Goal: Transaction & Acquisition: Purchase product/service

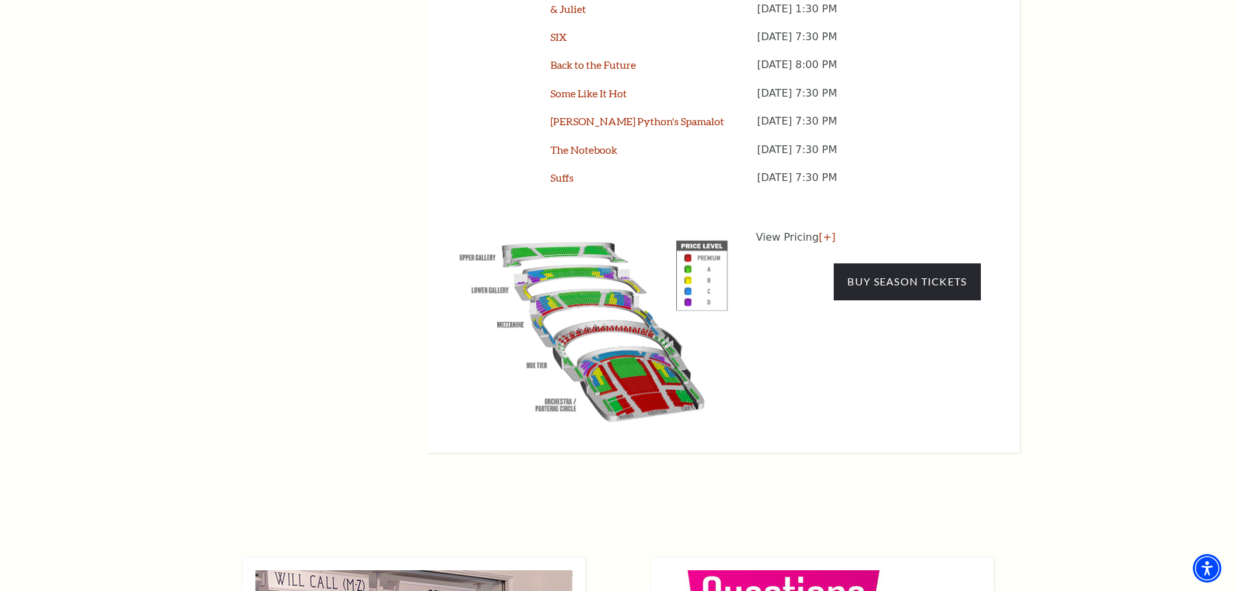
scroll to position [1297, 0]
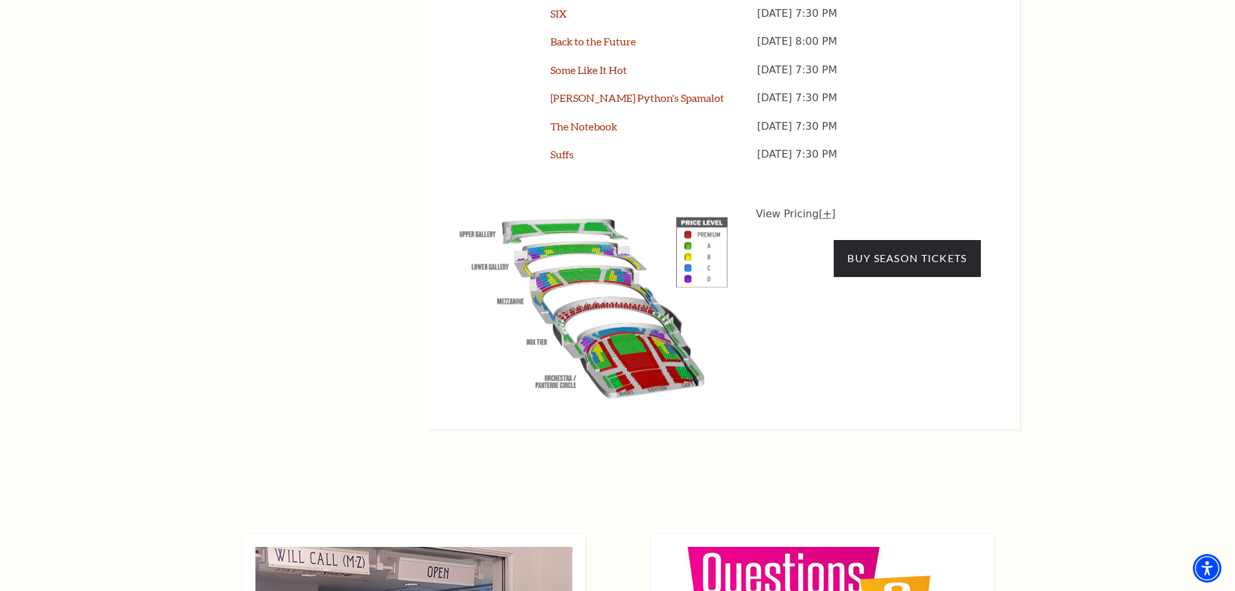
click at [821, 207] on link "[+]" at bounding box center [827, 213] width 17 height 12
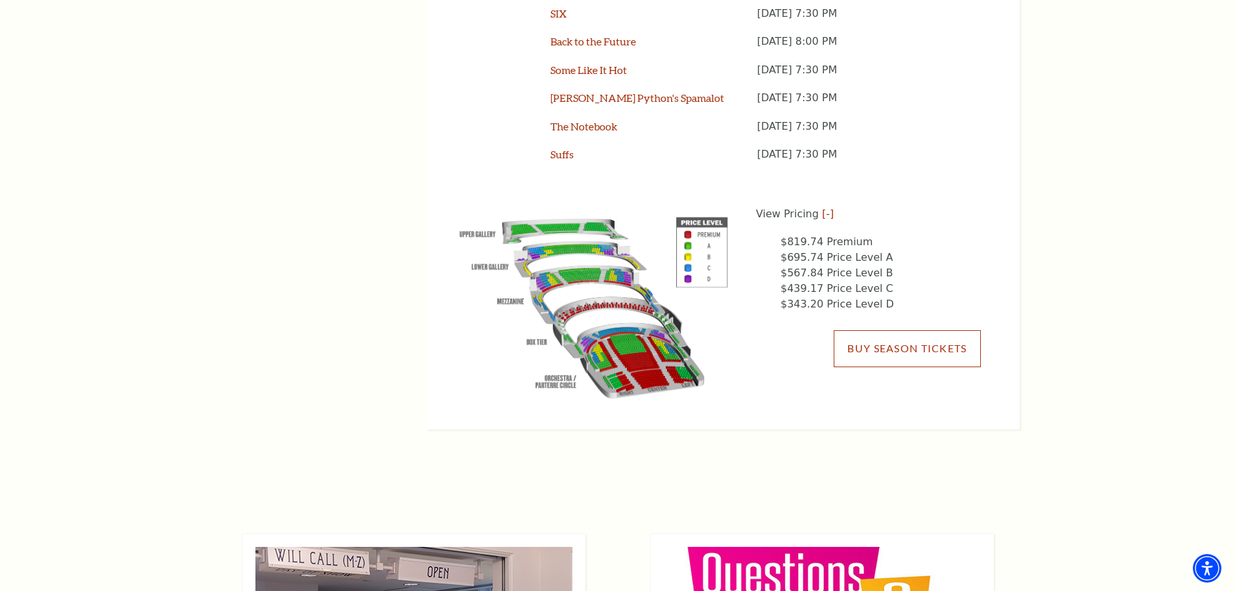
click at [921, 330] on link "Buy Season Tickets" at bounding box center [907, 348] width 147 height 36
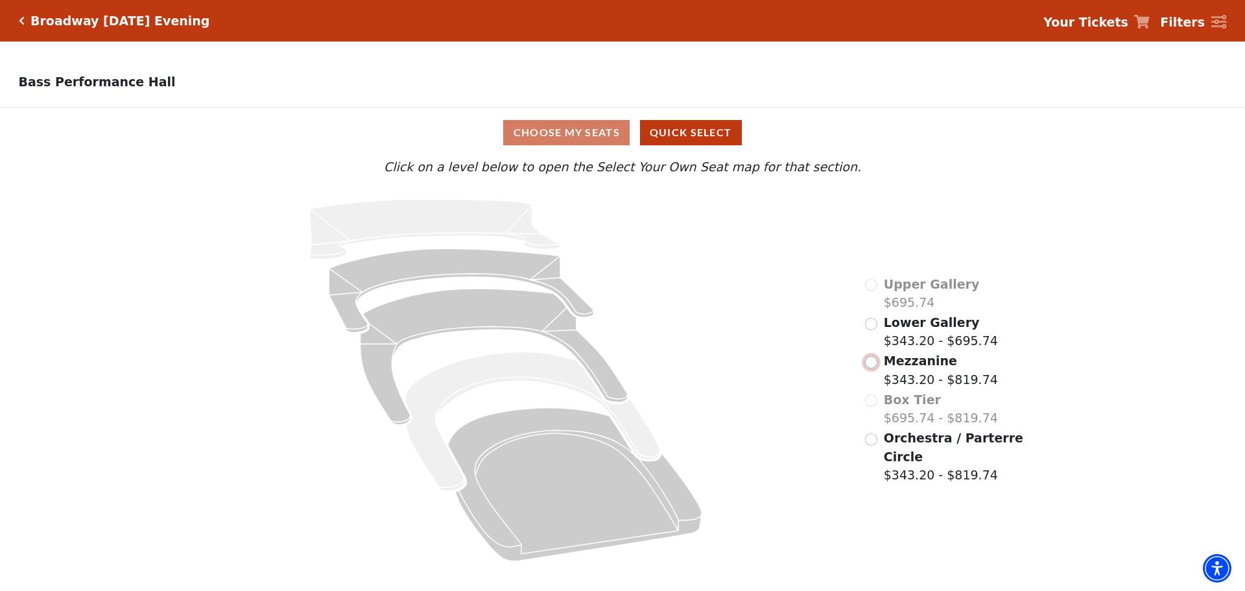
click at [872, 367] on input "Mezzanine$343.20 - $819.74\a" at bounding box center [871, 362] width 12 height 12
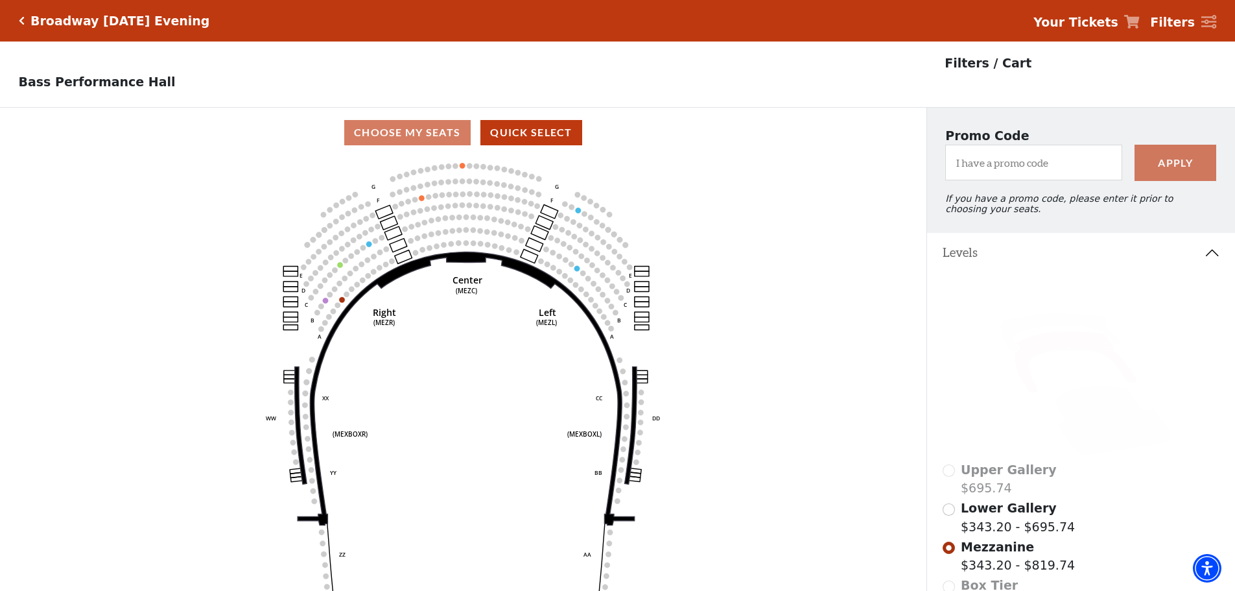
click at [43, 17] on h5 "Broadway Tuesday Evening" at bounding box center [119, 21] width 179 height 15
click at [21, 18] on icon "Click here to go back to filters" at bounding box center [22, 20] width 6 height 9
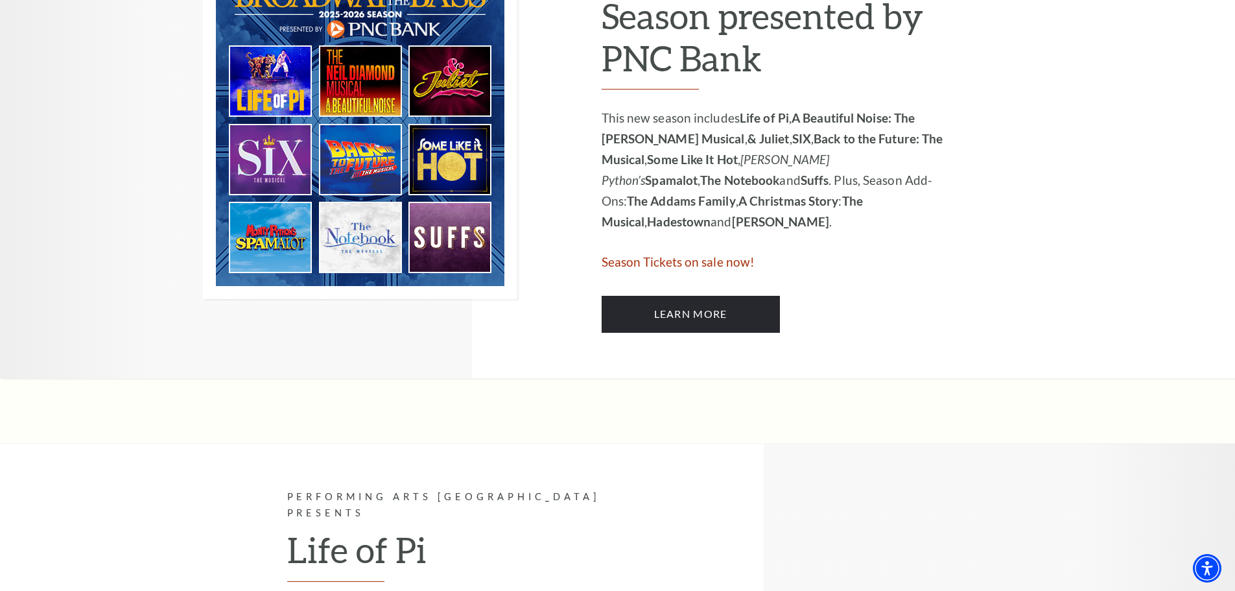
scroll to position [778, 0]
click at [624, 262] on span "Season Tickets on sale now!" at bounding box center [679, 260] width 154 height 15
drag, startPoint x: 709, startPoint y: 257, endPoint x: 700, endPoint y: 276, distance: 20.9
click at [704, 266] on span "Season Tickets on sale now!" at bounding box center [679, 260] width 154 height 15
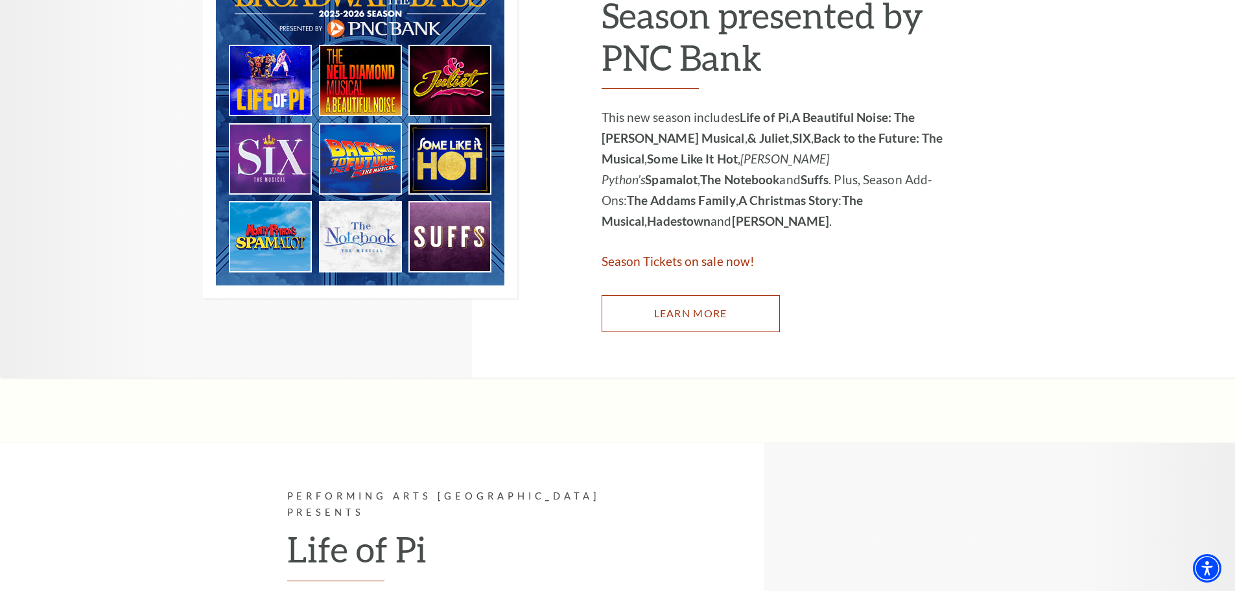
click at [692, 322] on link "Learn More" at bounding box center [691, 313] width 178 height 36
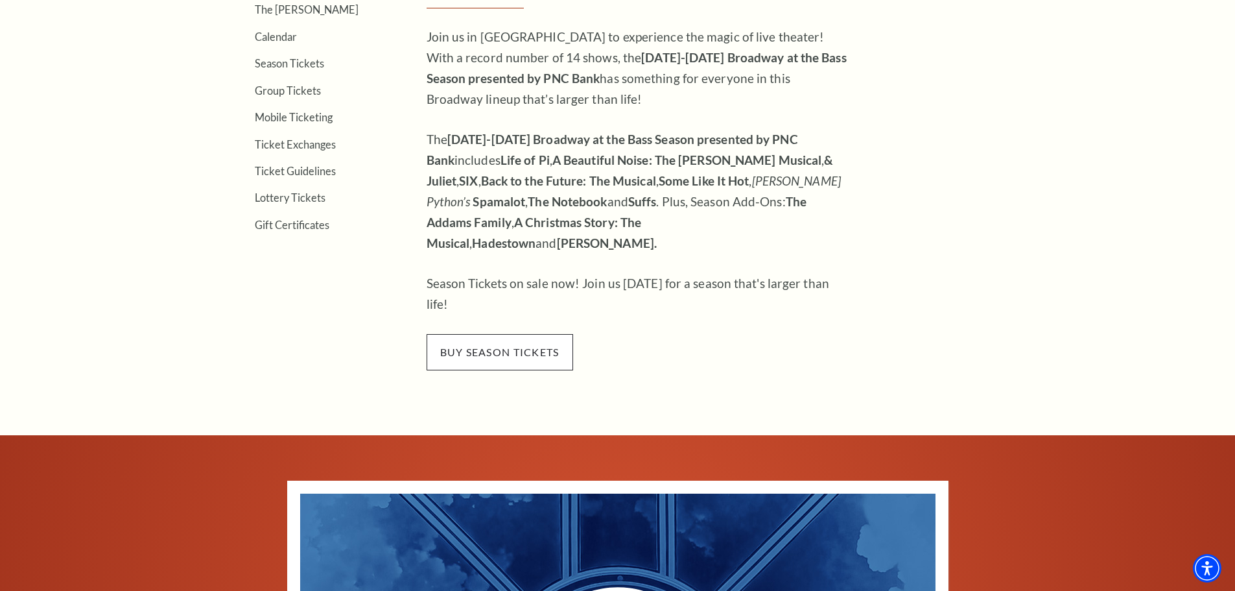
scroll to position [519, 0]
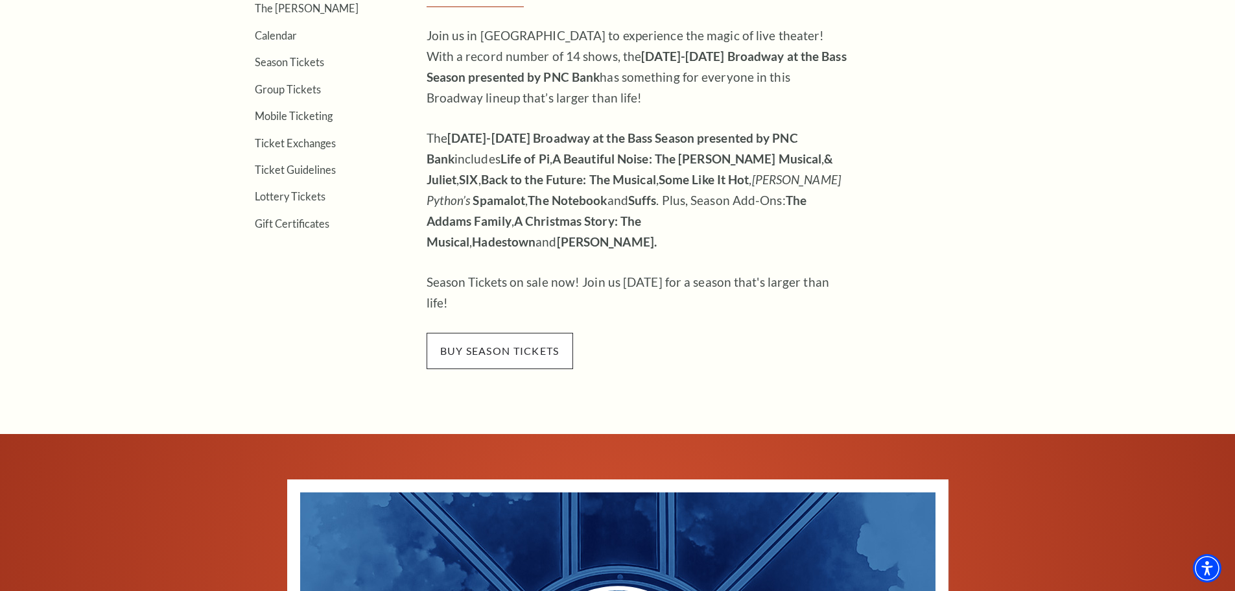
click at [480, 333] on span "buy season tickets" at bounding box center [500, 351] width 147 height 36
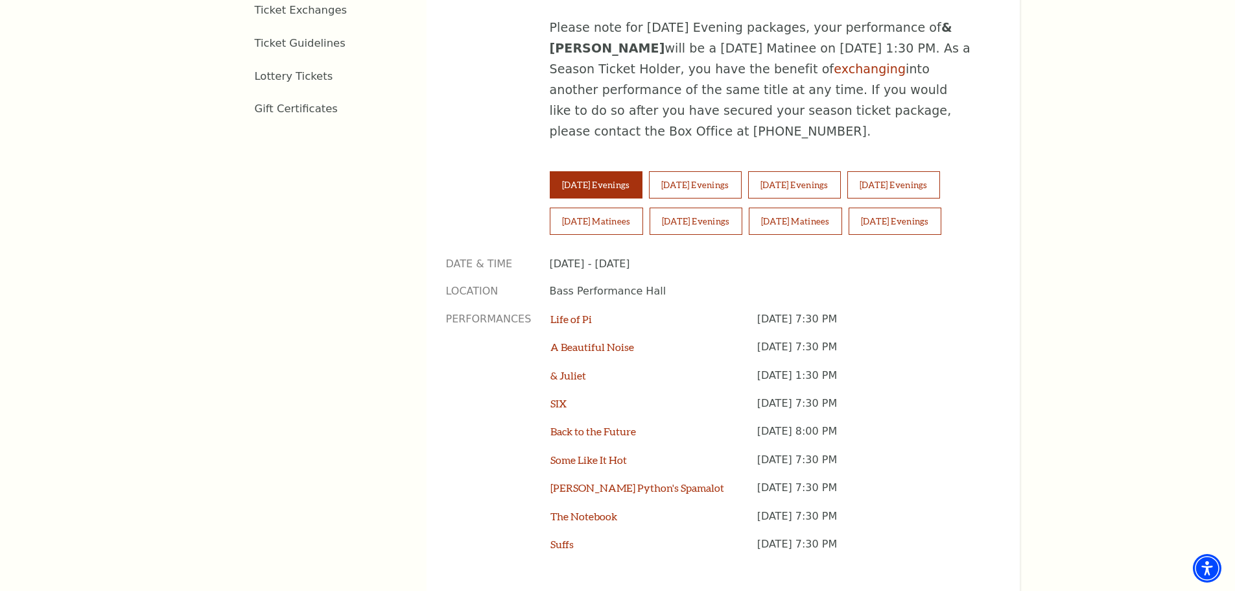
scroll to position [908, 0]
click at [832, 170] on button "Thursday Evenings" at bounding box center [794, 183] width 93 height 27
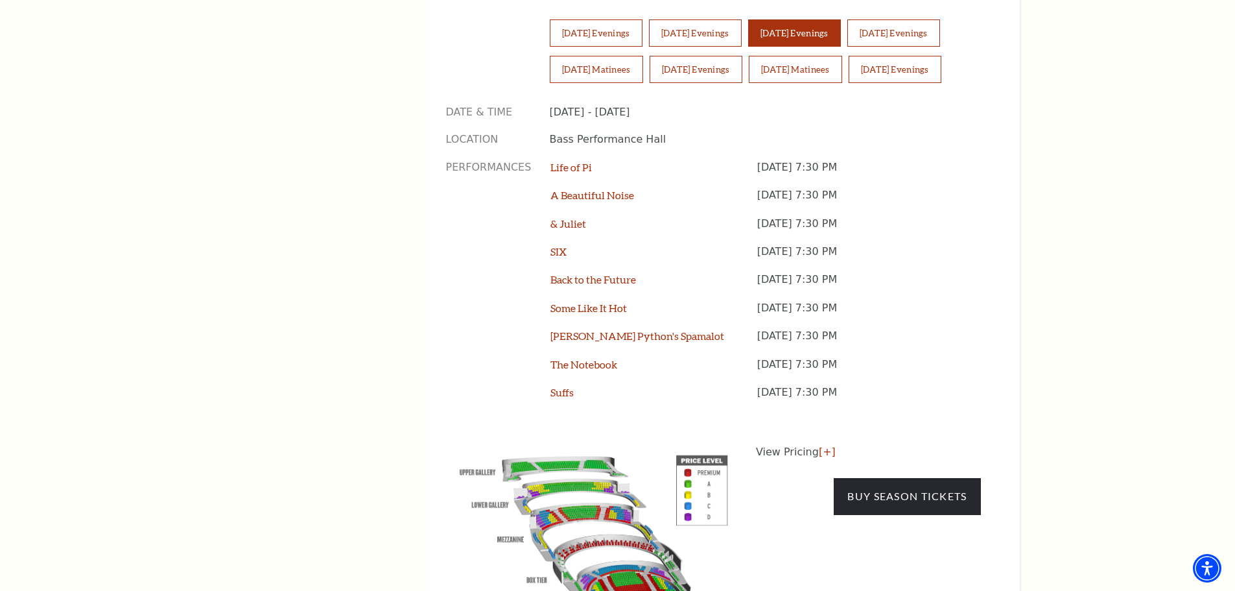
scroll to position [972, 0]
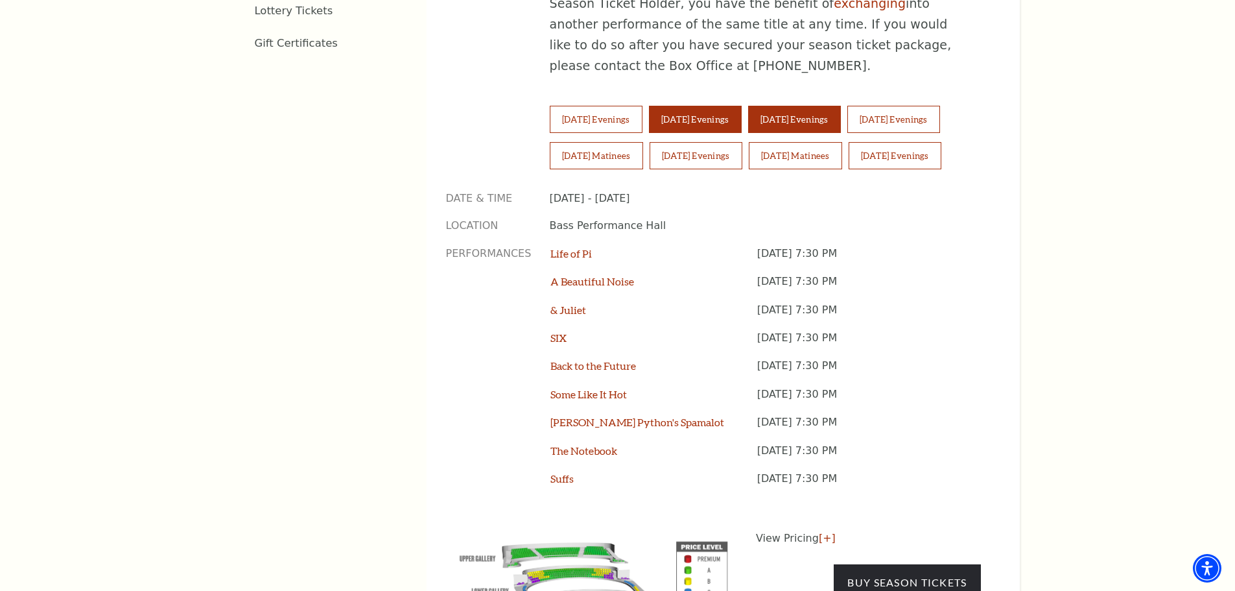
click at [713, 106] on button "Wednesday Evenings" at bounding box center [695, 119] width 93 height 27
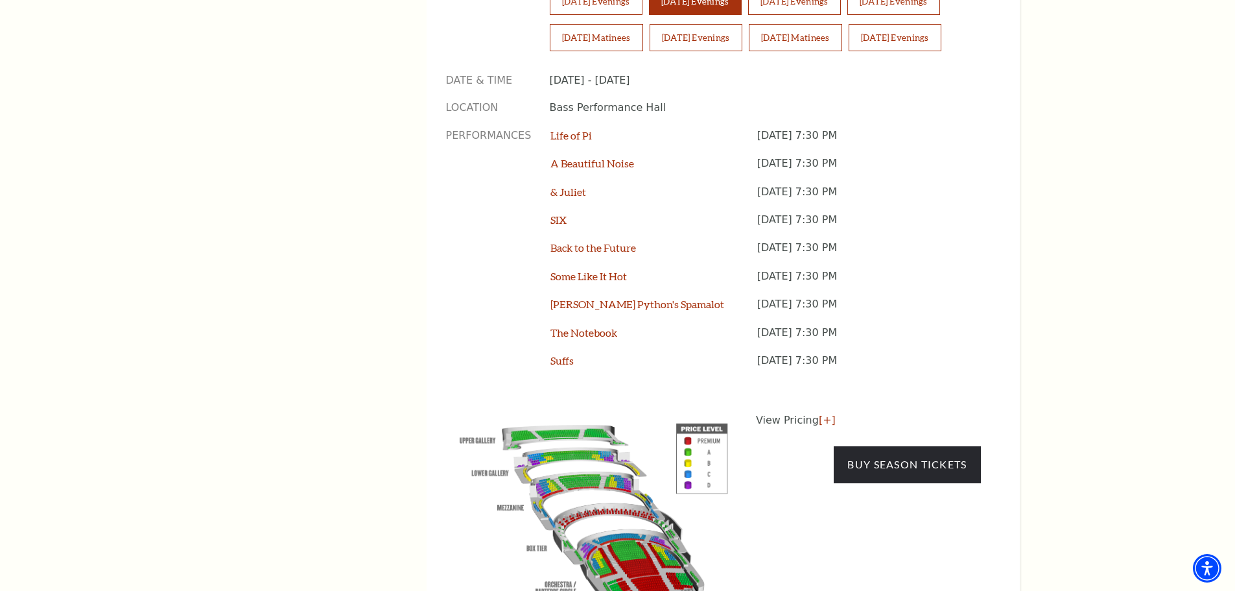
scroll to position [1102, 0]
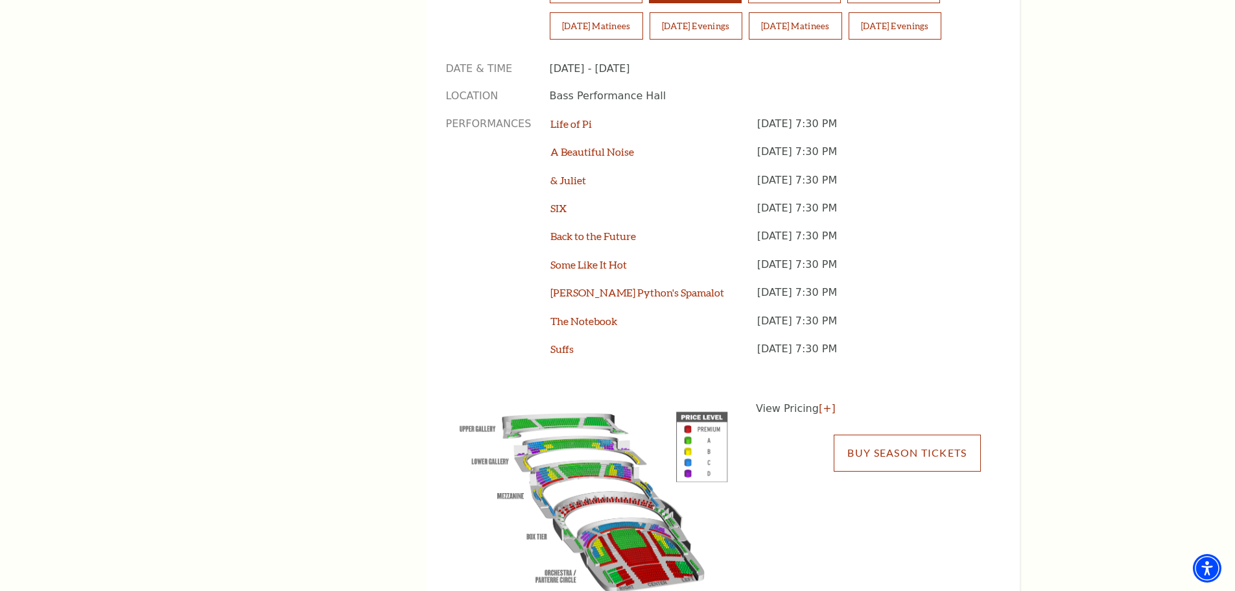
click at [941, 434] on link "Buy Season Tickets" at bounding box center [907, 452] width 147 height 36
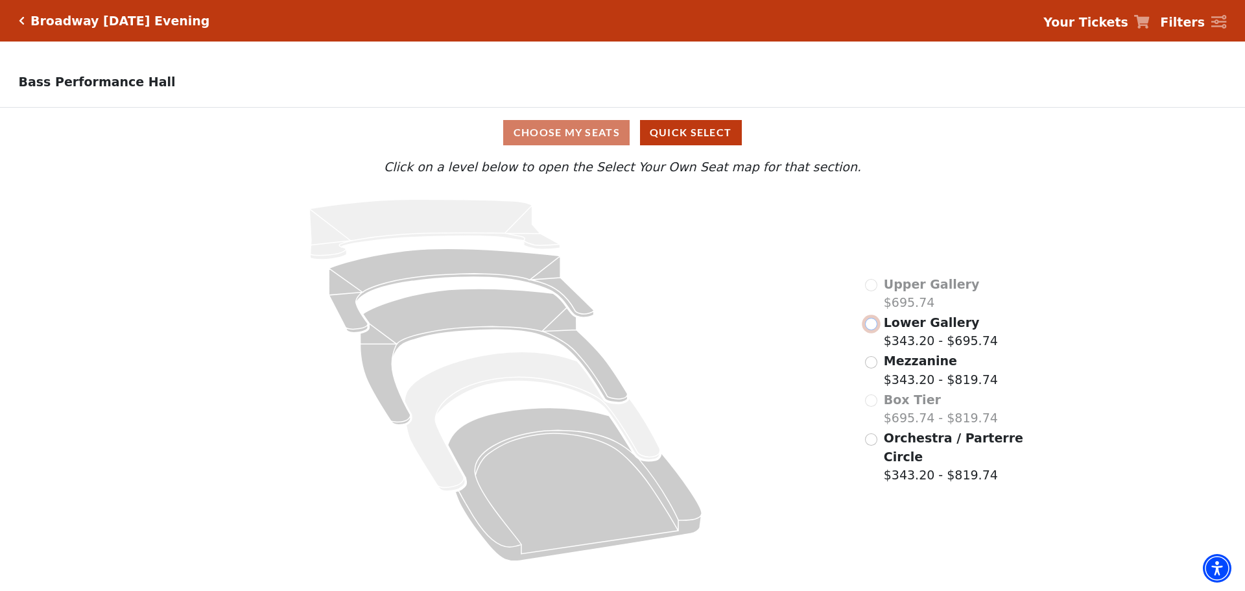
click at [872, 328] on input "Lower Gallery$343.20 - $695.74\a" at bounding box center [871, 324] width 12 height 12
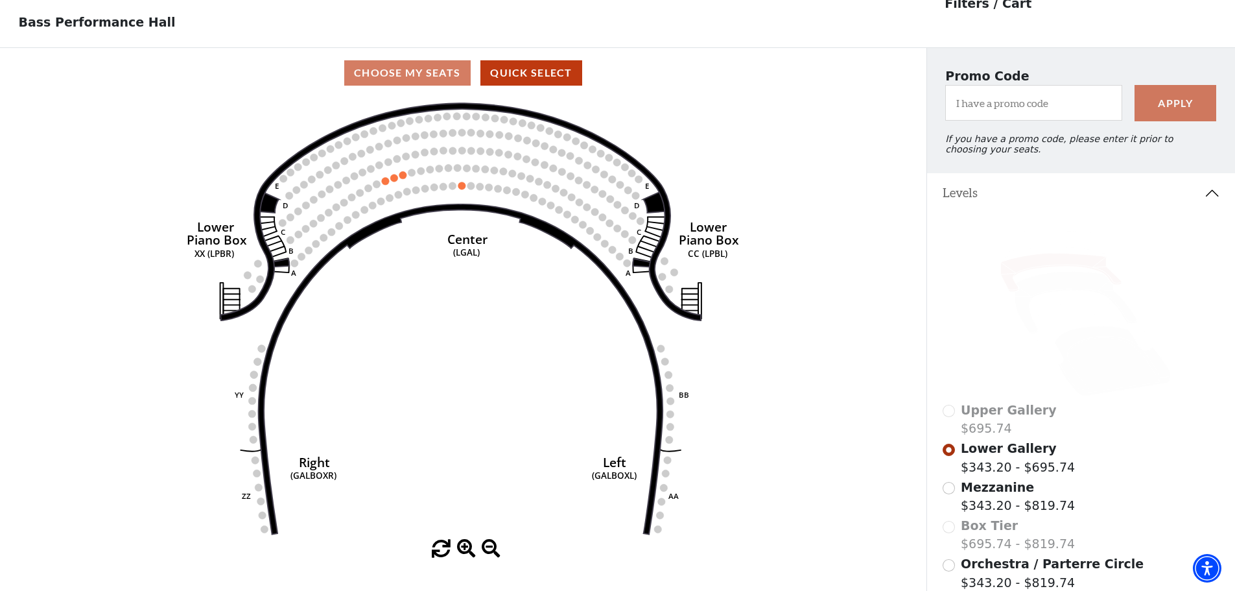
scroll to position [60, 0]
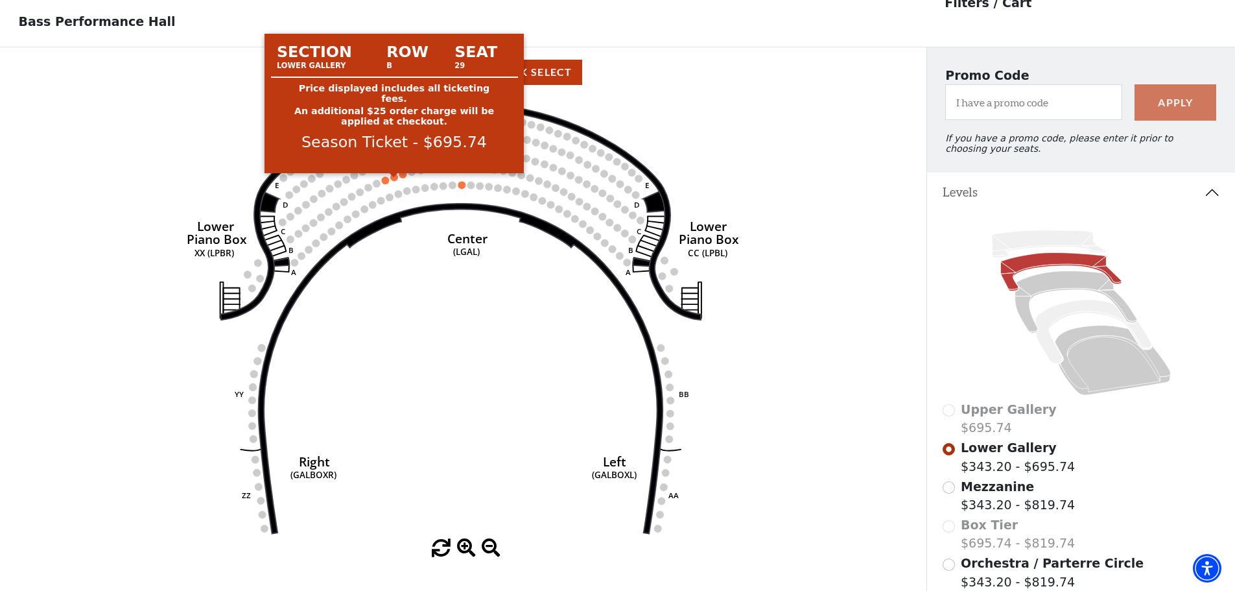
click at [395, 181] on circle at bounding box center [395, 177] width 8 height 8
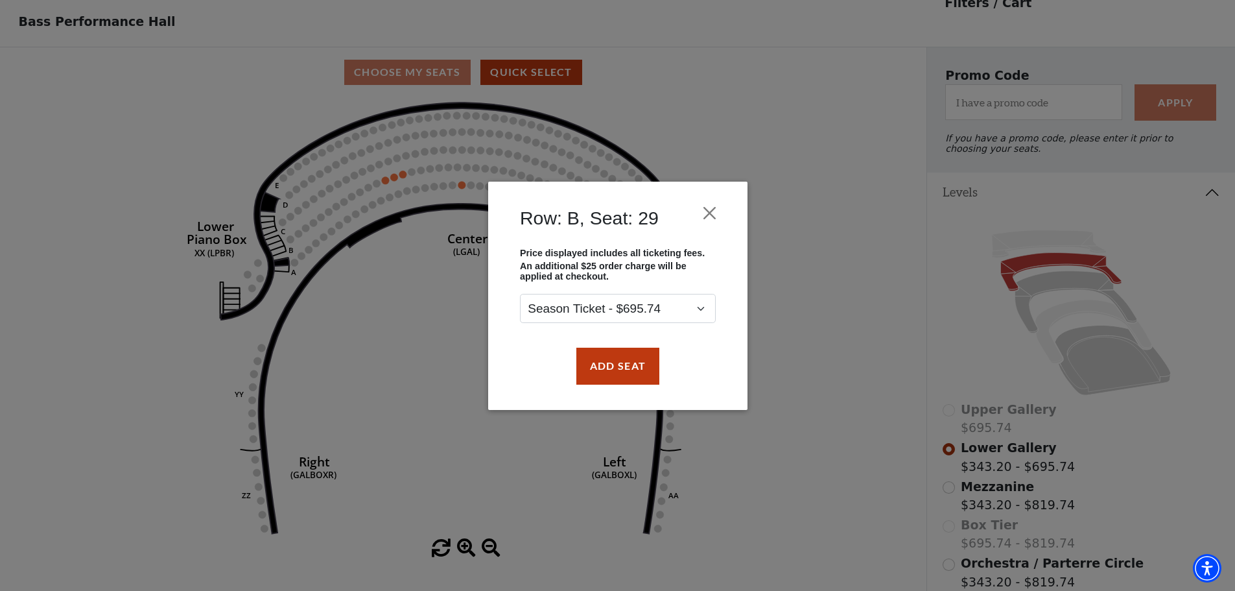
click at [403, 178] on div "Row: B, Seat: 29 Price displayed includes all ticketing fees. An additional $25…" at bounding box center [617, 295] width 1235 height 591
click at [706, 222] on button "Close" at bounding box center [709, 212] width 25 height 25
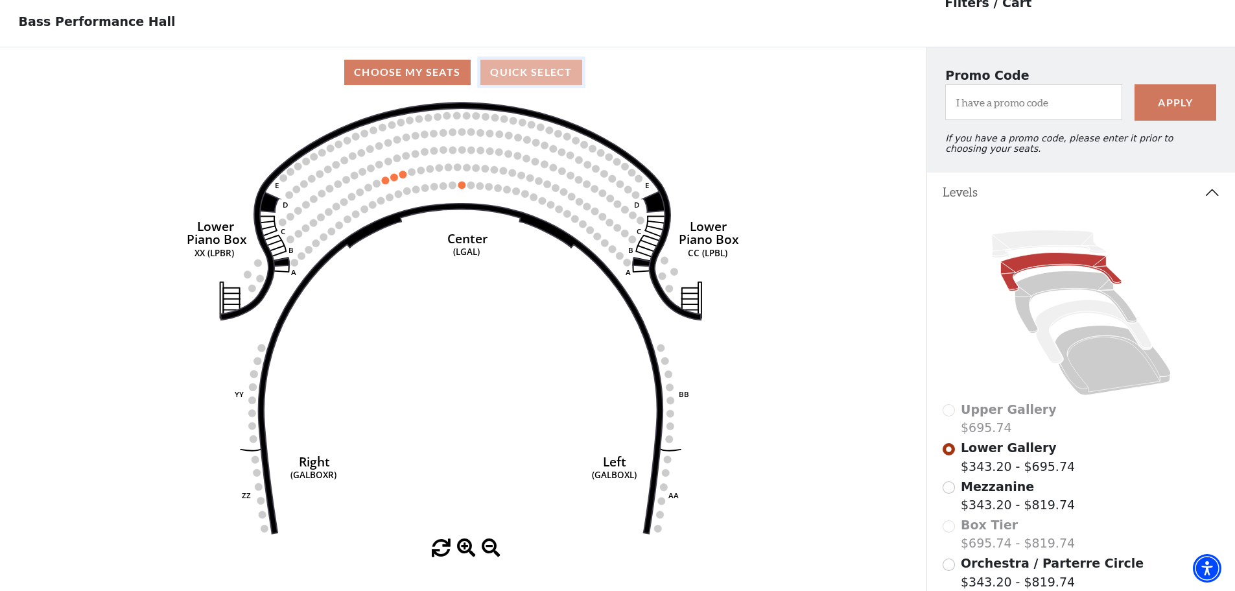
click at [543, 76] on button "Quick Select" at bounding box center [531, 72] width 102 height 25
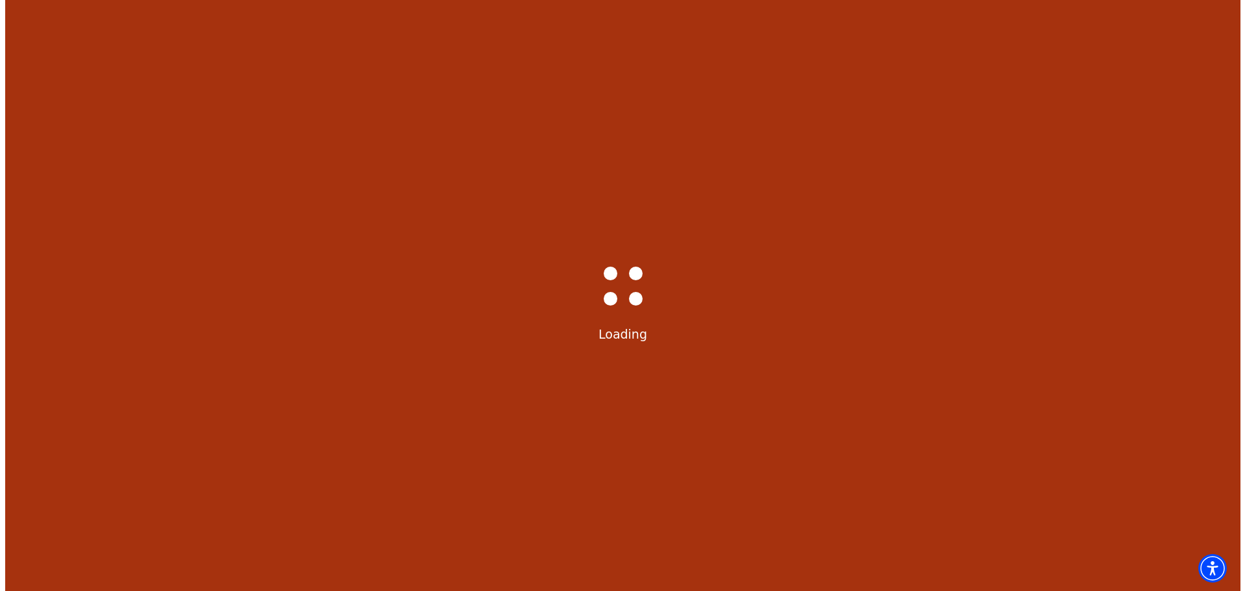
scroll to position [0, 0]
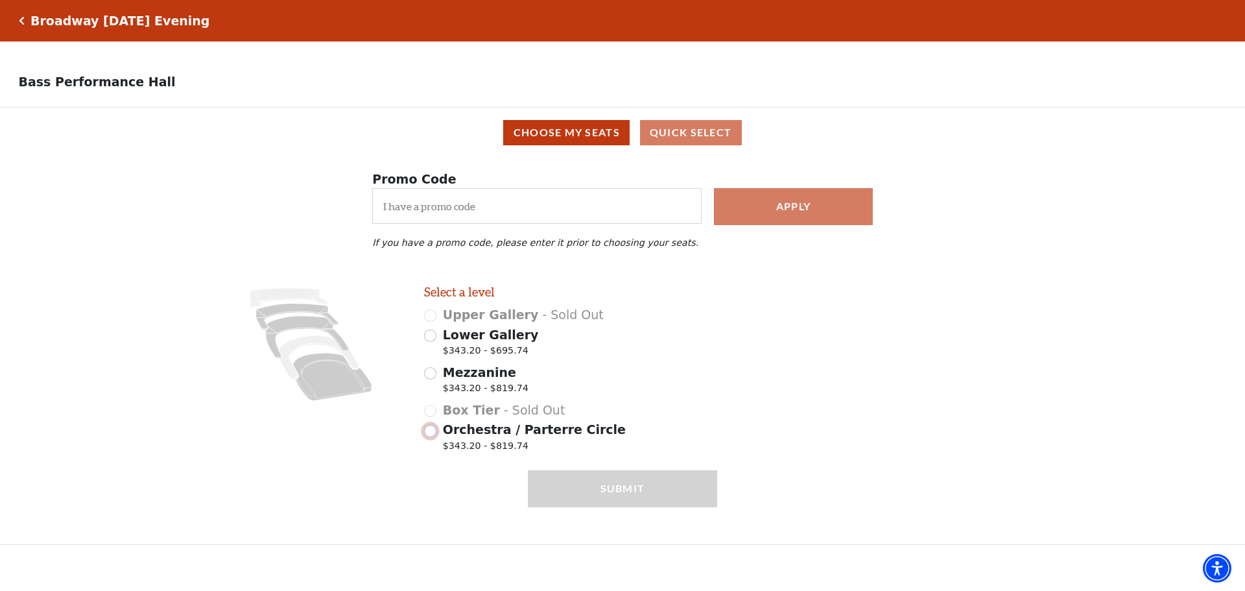
click at [428, 437] on input "Orchestra / Parterre Circle $343.20 - $819.74" at bounding box center [430, 431] width 12 height 12
radio input "true"
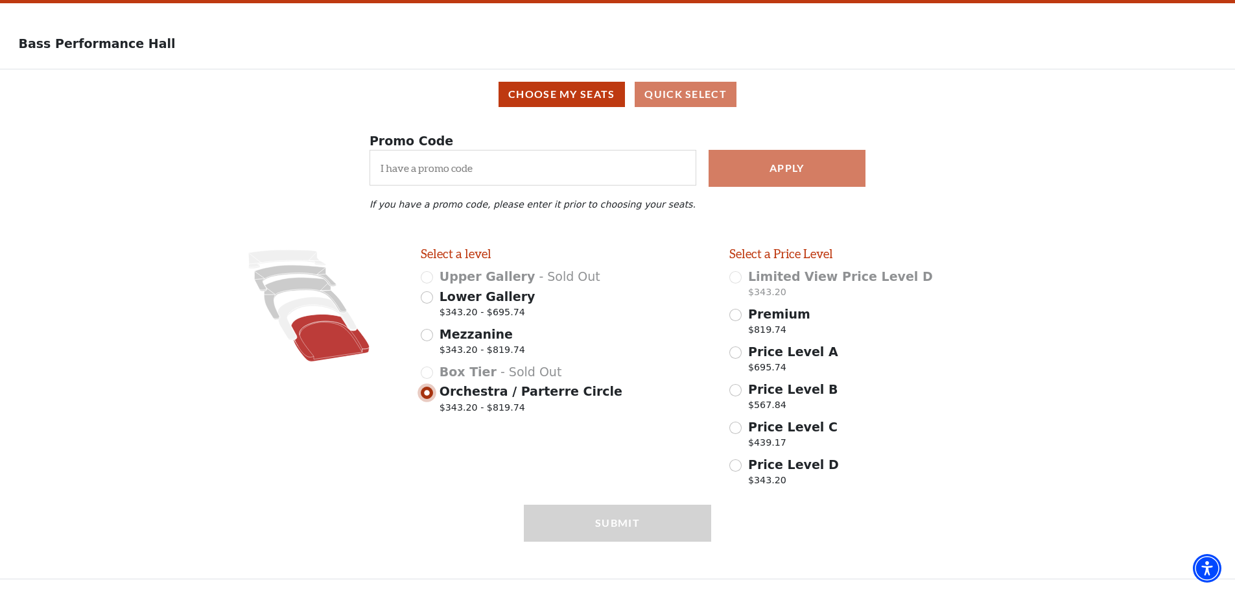
scroll to position [46, 0]
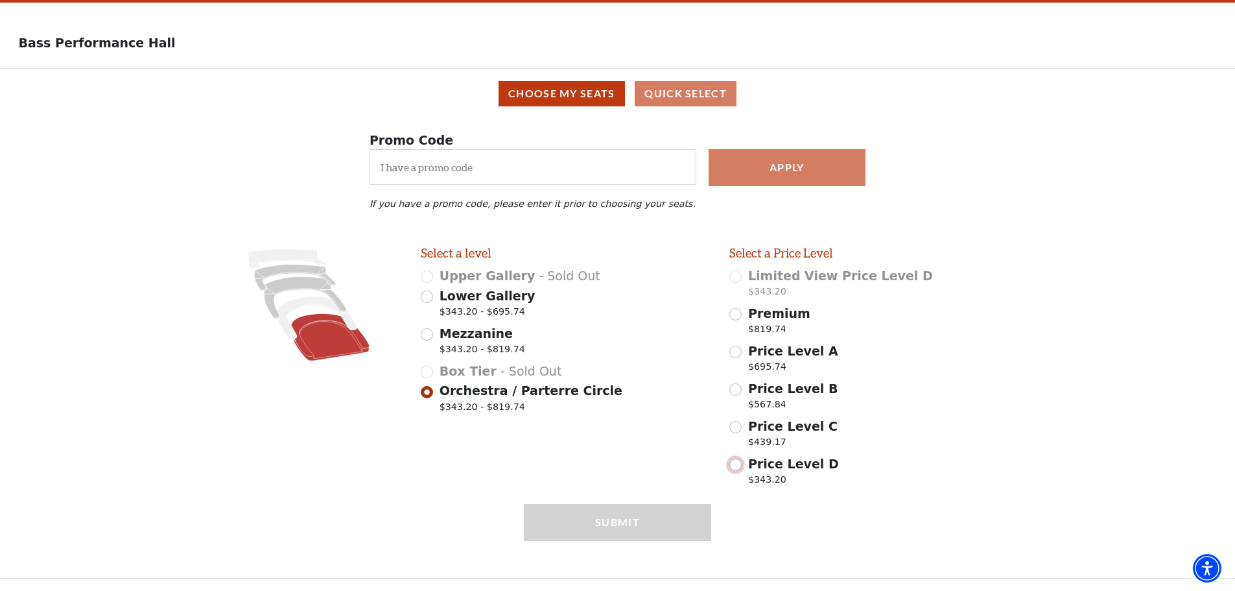
click at [732, 467] on input "Price Level D $343.20" at bounding box center [735, 464] width 12 height 12
radio input "true"
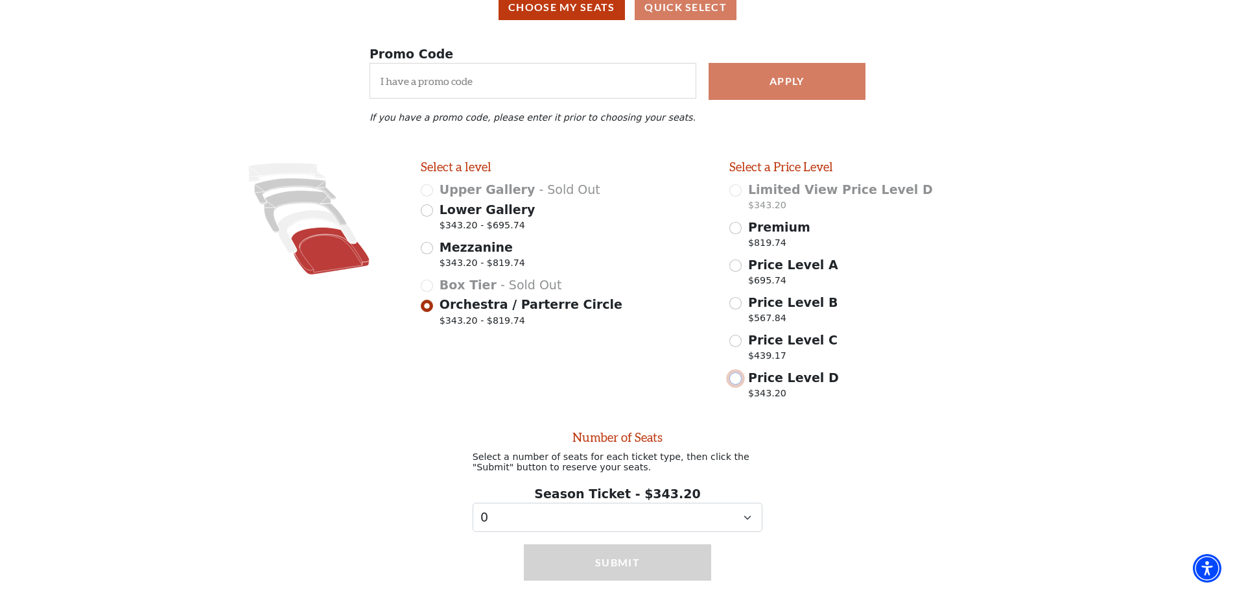
scroll to position [176, 0]
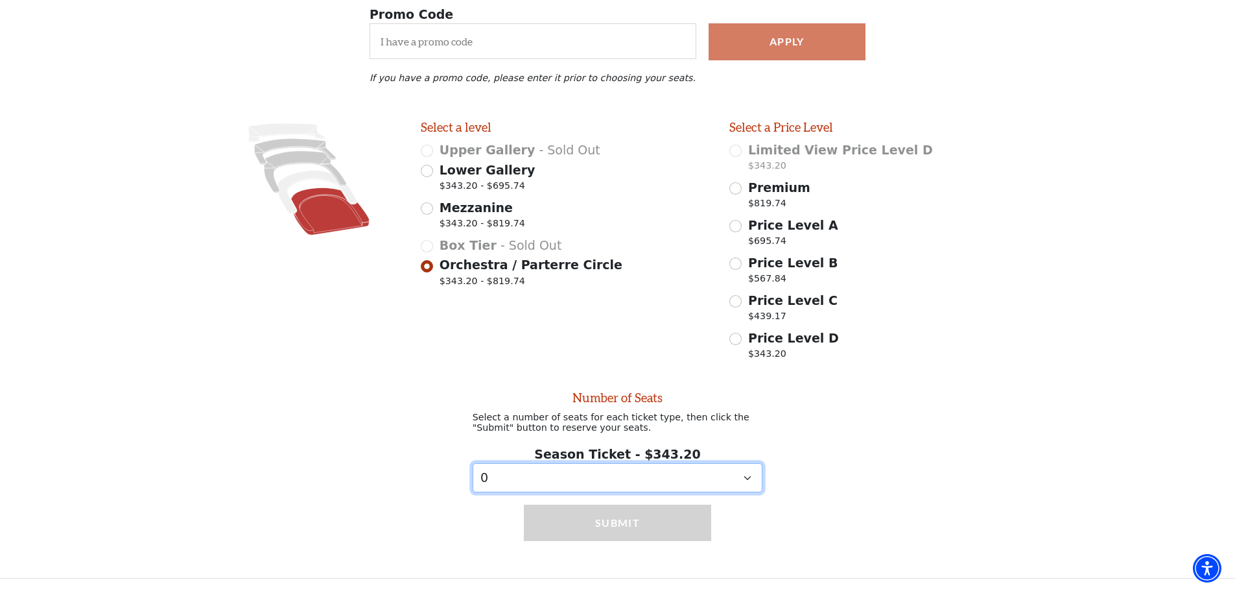
click at [738, 472] on select "0 1 2 3 4 5 6 7 8 9" at bounding box center [618, 477] width 290 height 29
select select "2"
click at [473, 463] on select "0 1 2 3 4 5 6 7 8 9" at bounding box center [618, 477] width 290 height 29
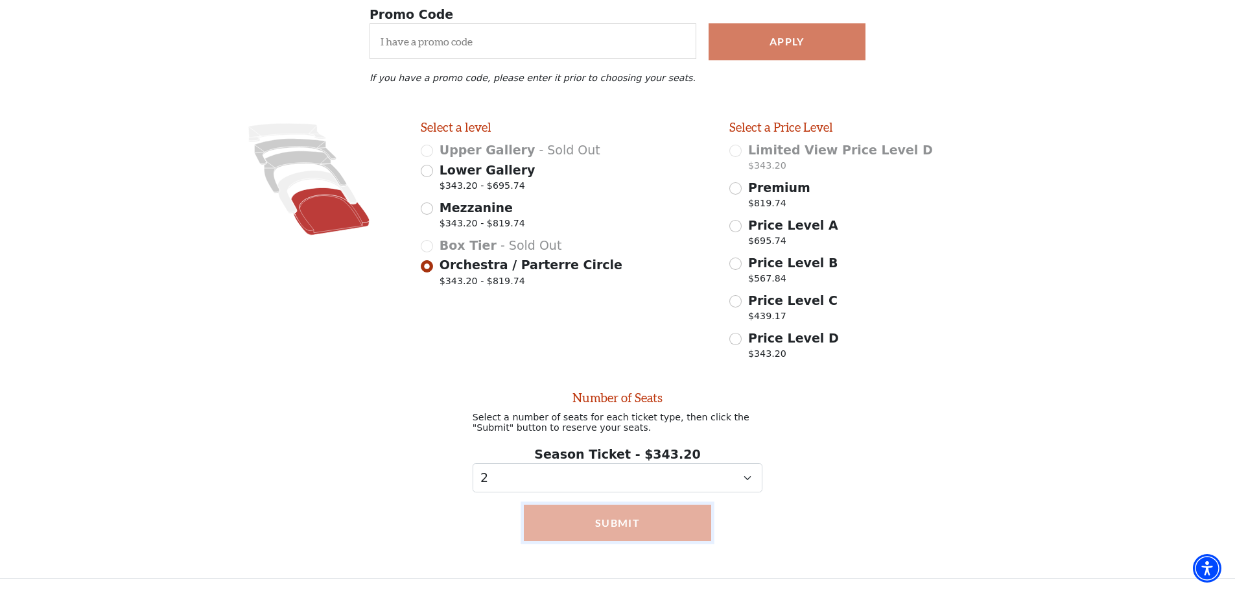
click at [609, 519] on button "Submit" at bounding box center [617, 522] width 187 height 36
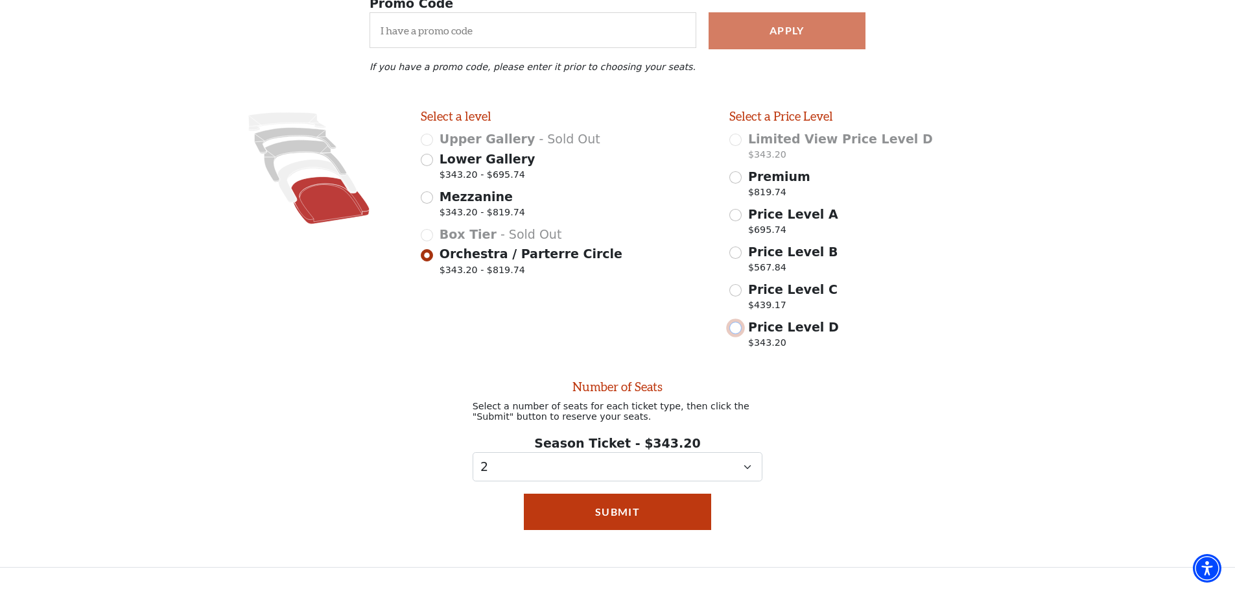
click at [738, 334] on input "Price Level D $343.20" at bounding box center [735, 328] width 12 height 12
radio input "true"
click at [582, 517] on button "Submit" at bounding box center [617, 511] width 187 height 36
click at [740, 296] on input "Price Level C $439.17" at bounding box center [735, 290] width 12 height 12
radio input "true"
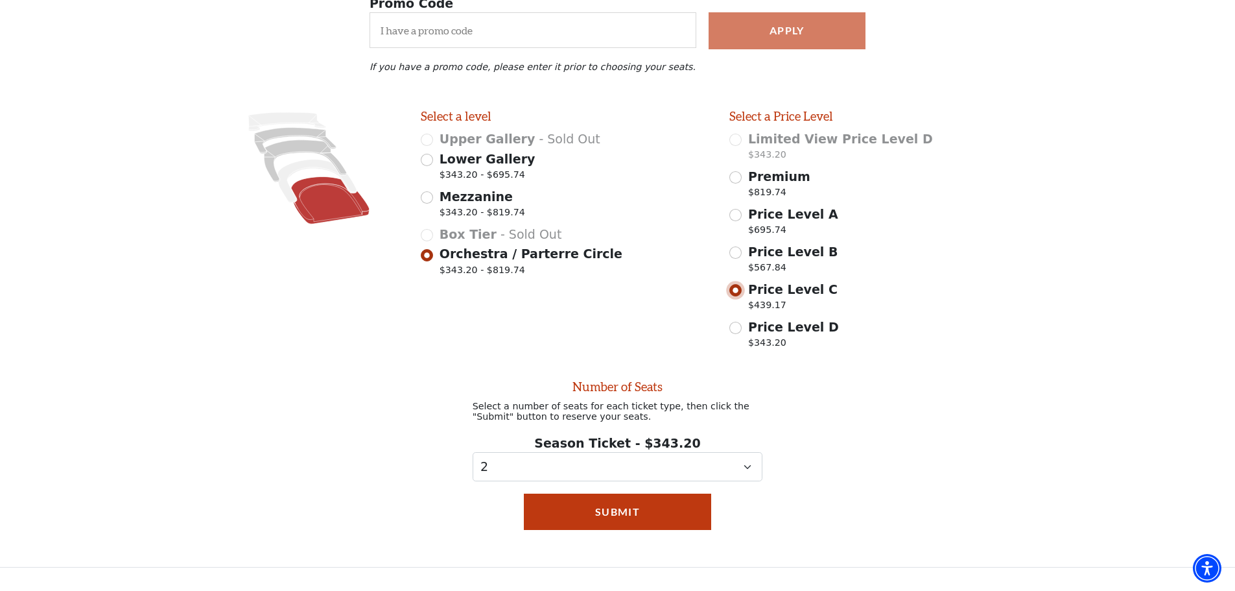
select select "0"
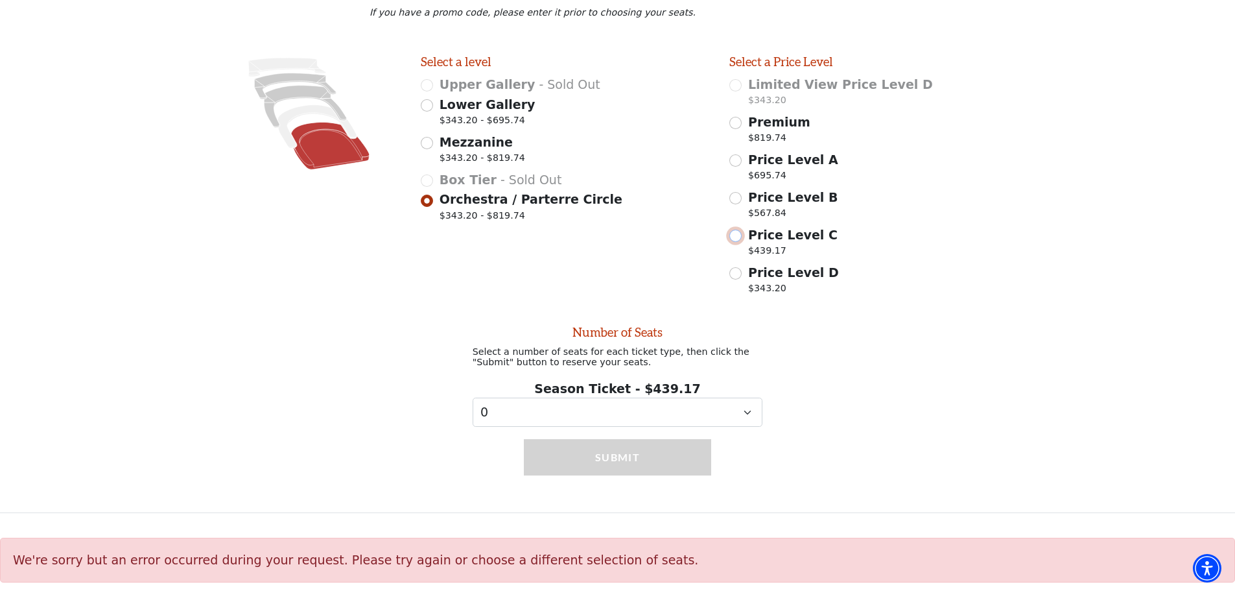
scroll to position [245, 0]
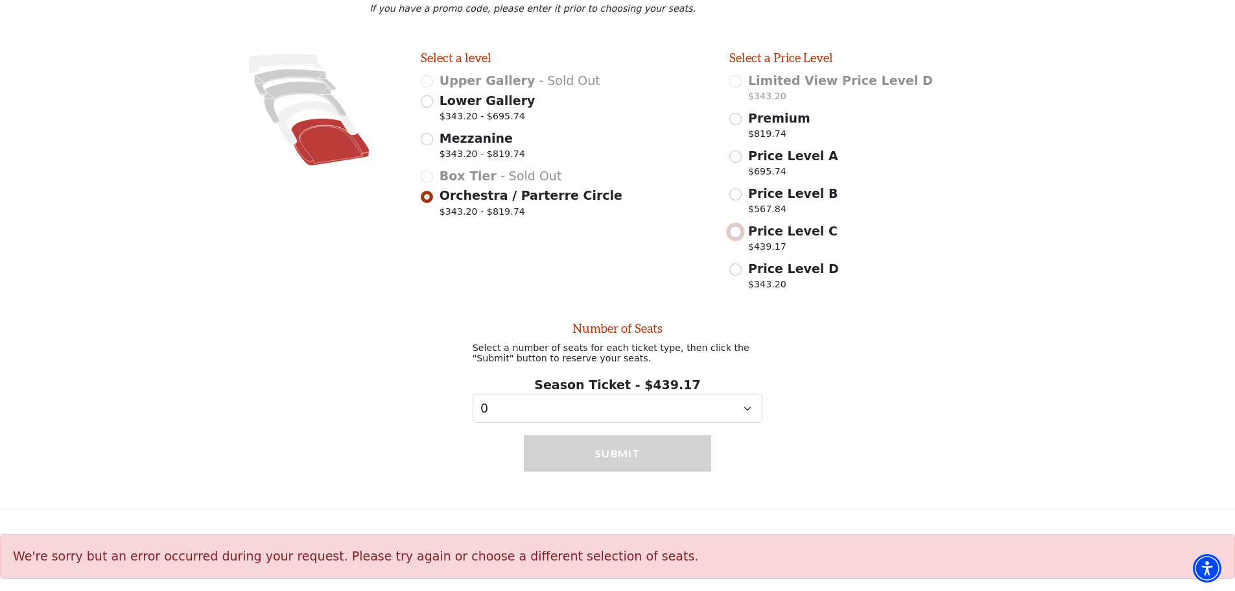
click at [736, 228] on input "Price Level C $439.17" at bounding box center [735, 232] width 12 height 12
radio input "true"
click at [628, 408] on select "0 1 2 3 4 5 6 7 8 9" at bounding box center [618, 408] width 290 height 29
select select "2"
click at [473, 394] on select "0 1 2 3 4 5 6 7 8 9" at bounding box center [618, 408] width 290 height 29
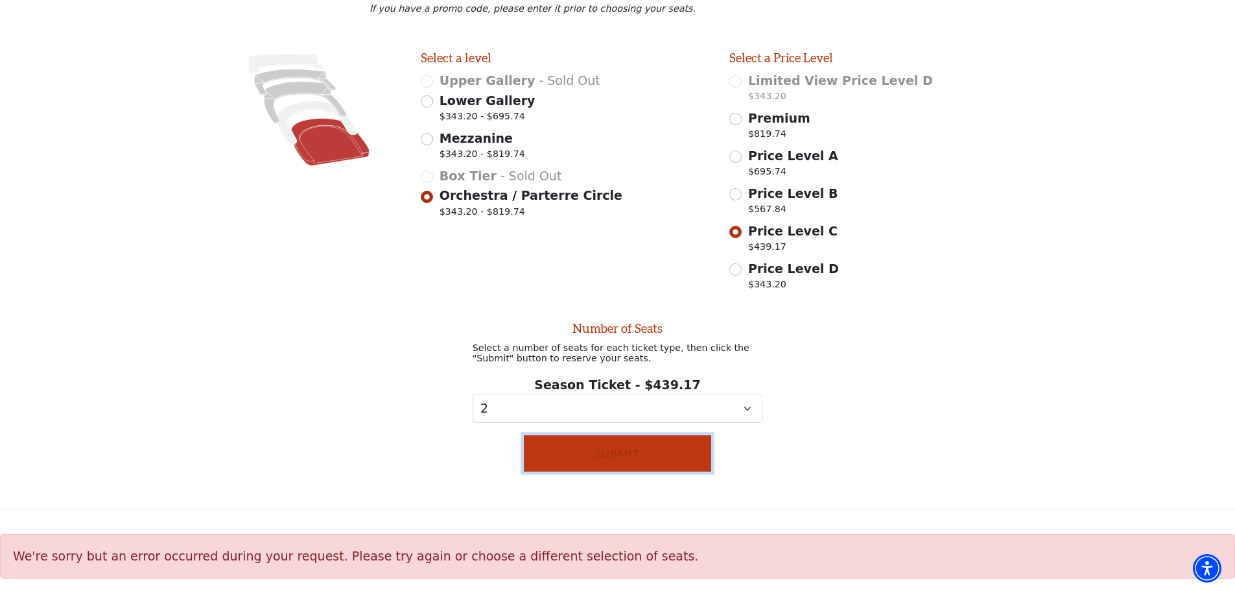
click at [576, 461] on button "Submit" at bounding box center [617, 453] width 187 height 36
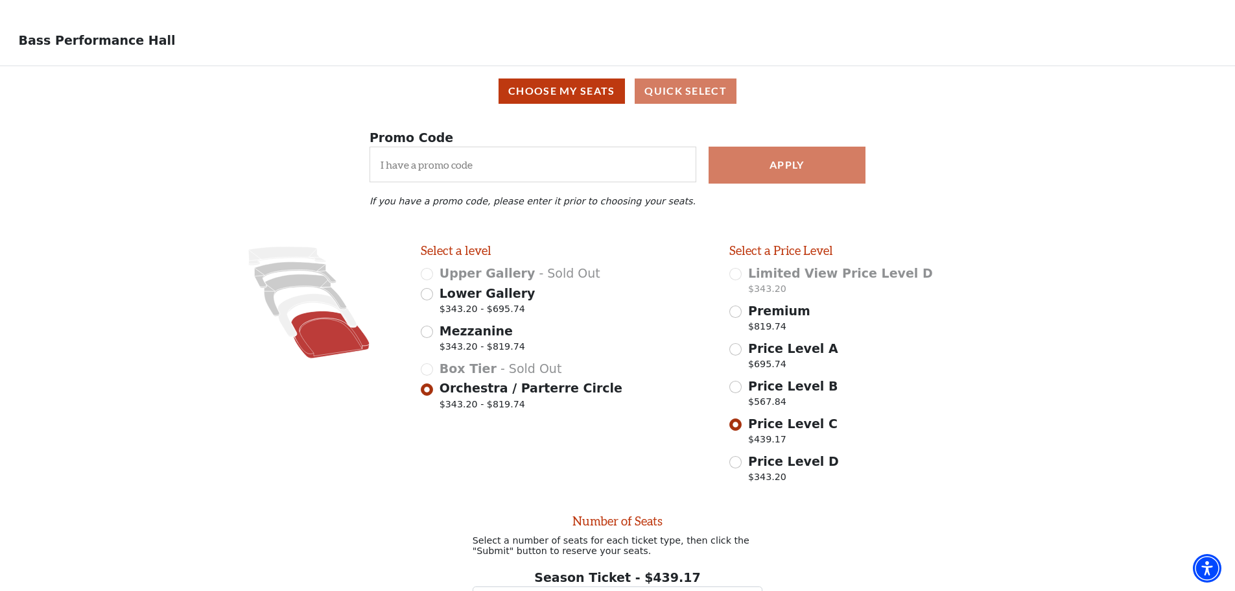
scroll to position [65, 0]
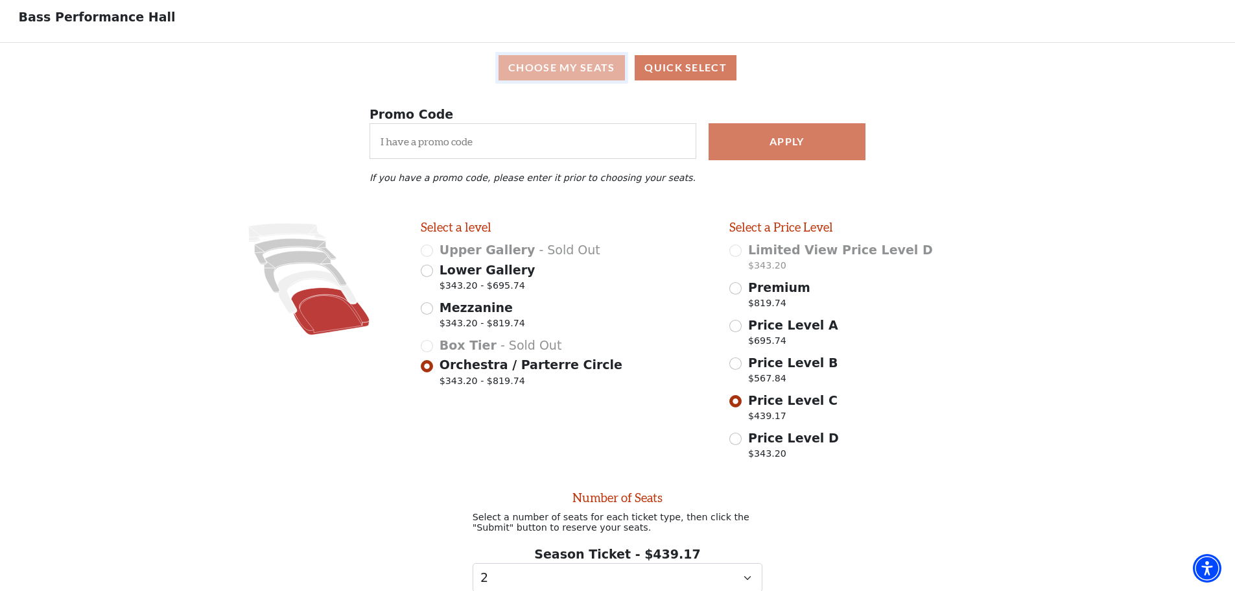
click at [541, 80] on button "Choose My Seats" at bounding box center [562, 67] width 126 height 25
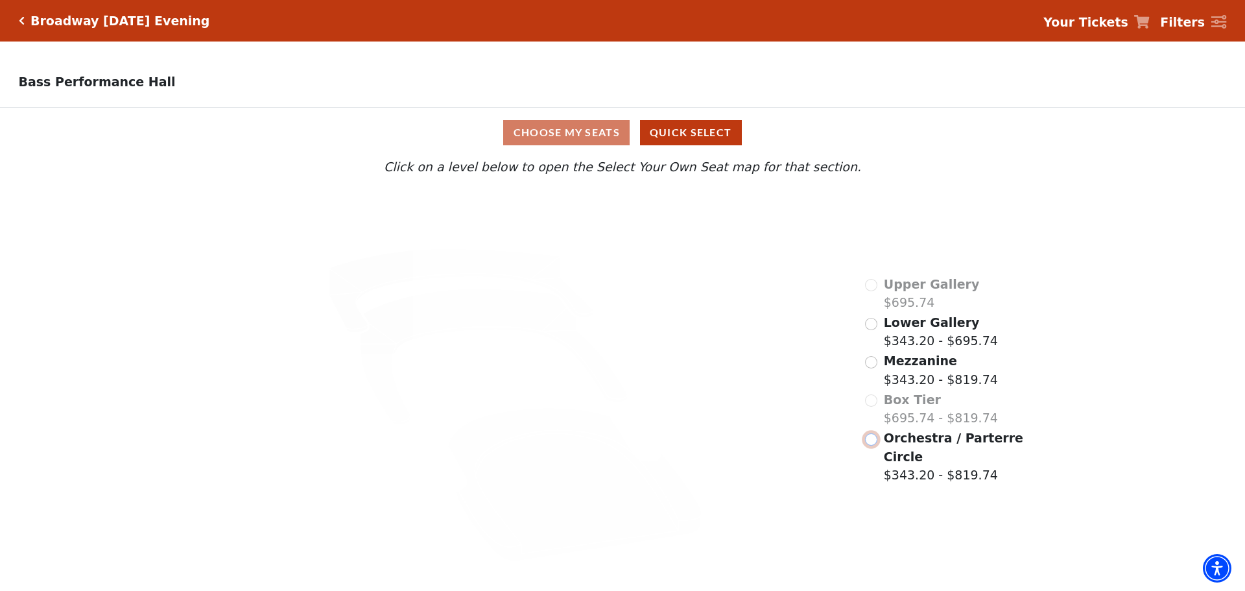
click at [871, 445] on input "Orchestra / Parterre Circle$343.20 - $819.74\a" at bounding box center [871, 439] width 12 height 12
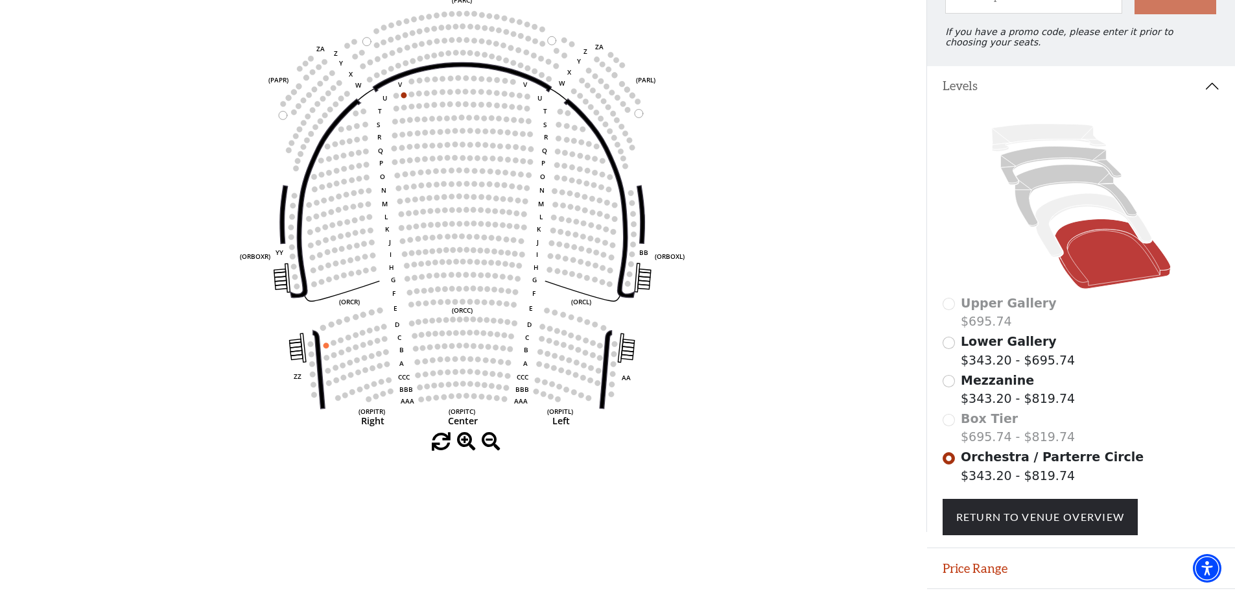
scroll to position [190, 0]
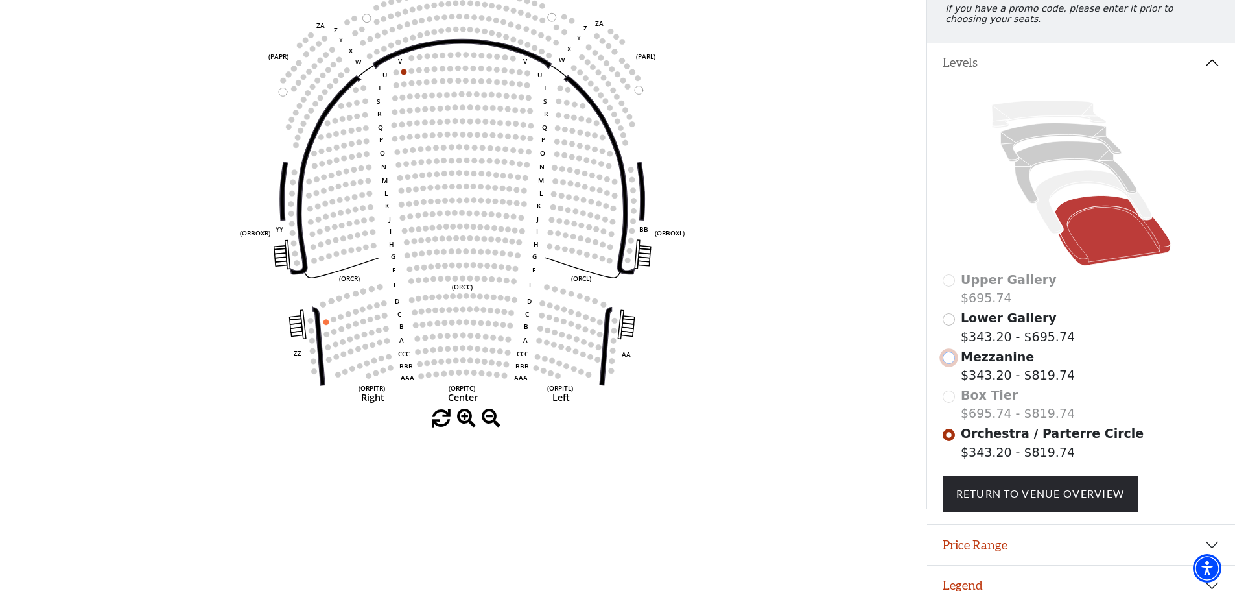
click at [943, 364] on input "Mezzanine$343.20 - $819.74\a" at bounding box center [949, 357] width 12 height 12
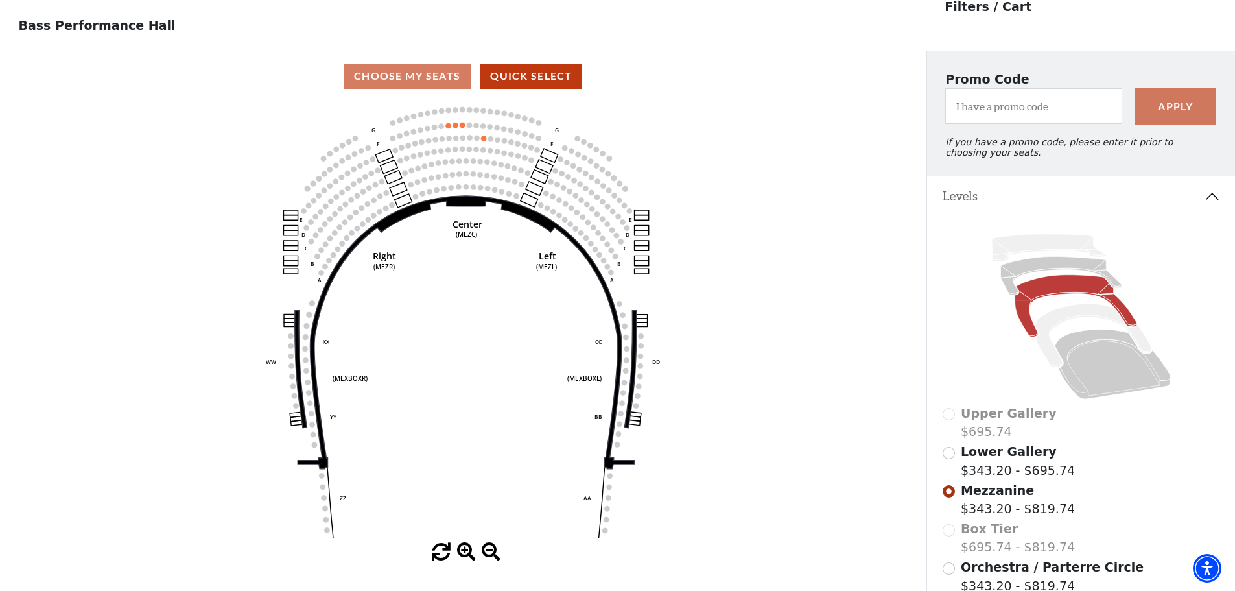
scroll to position [60, 0]
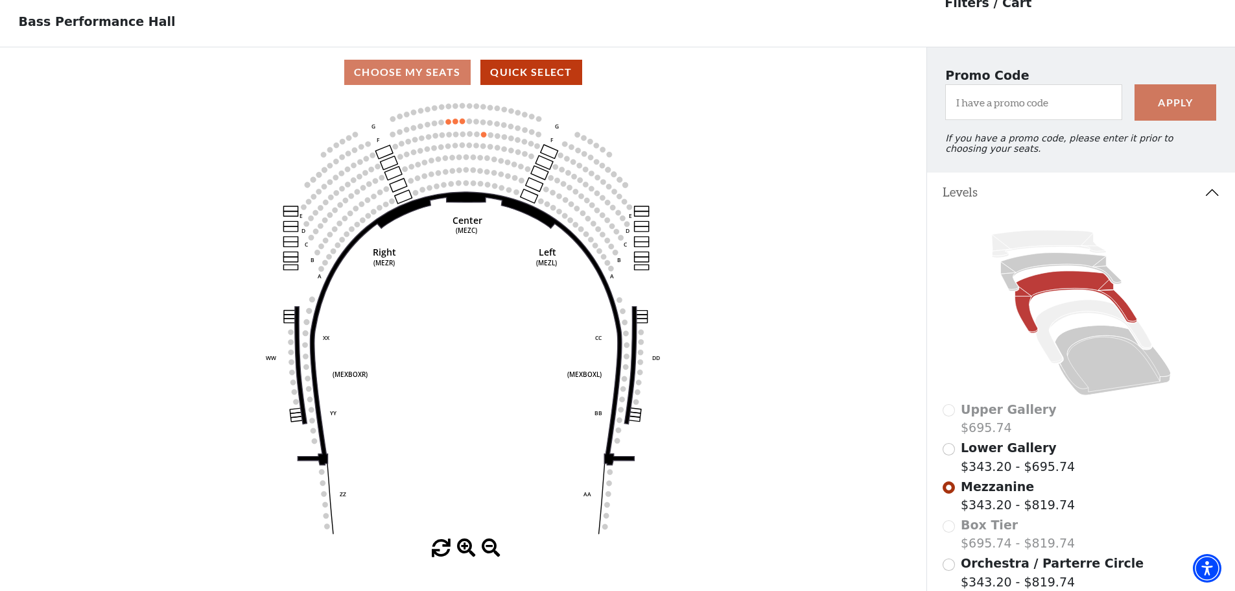
click at [453, 128] on icon "Center (MEZC) Right (MEZR) Left (MEZL) (MEXBOXR) (MEXBOXL) XX WW CC DD YY BB ZZ…" at bounding box center [463, 317] width 834 height 441
click at [948, 455] on input "Lower Gallery$343.20 - $695.74\a" at bounding box center [949, 449] width 12 height 12
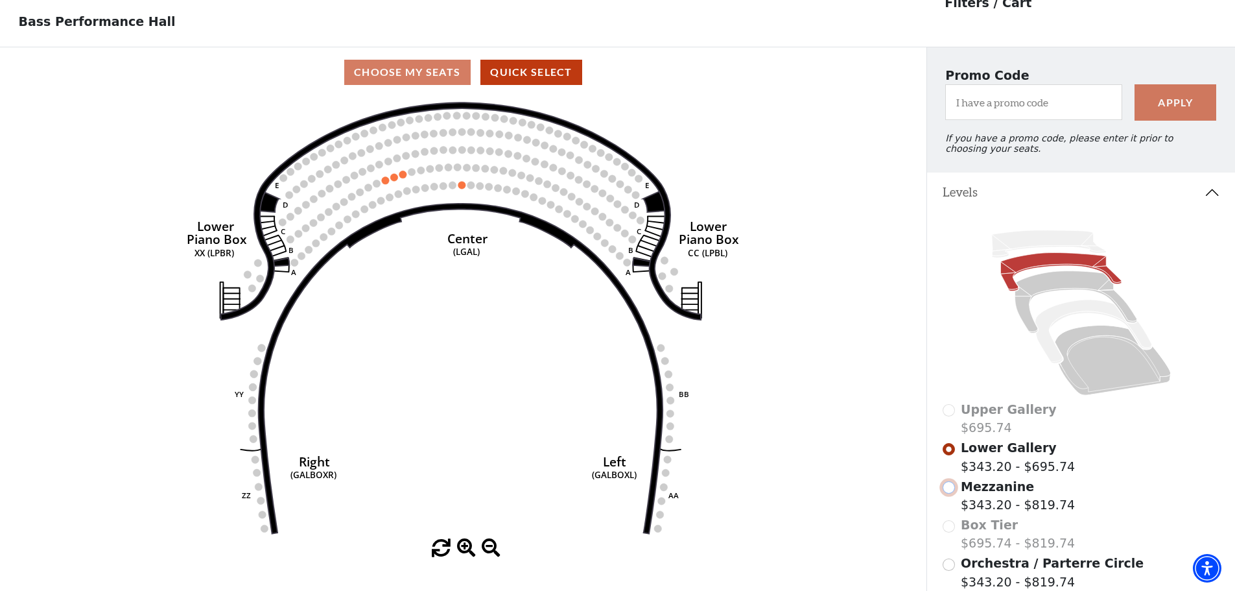
click at [946, 493] on input "Mezzanine$343.20 - $819.74\a" at bounding box center [949, 487] width 12 height 12
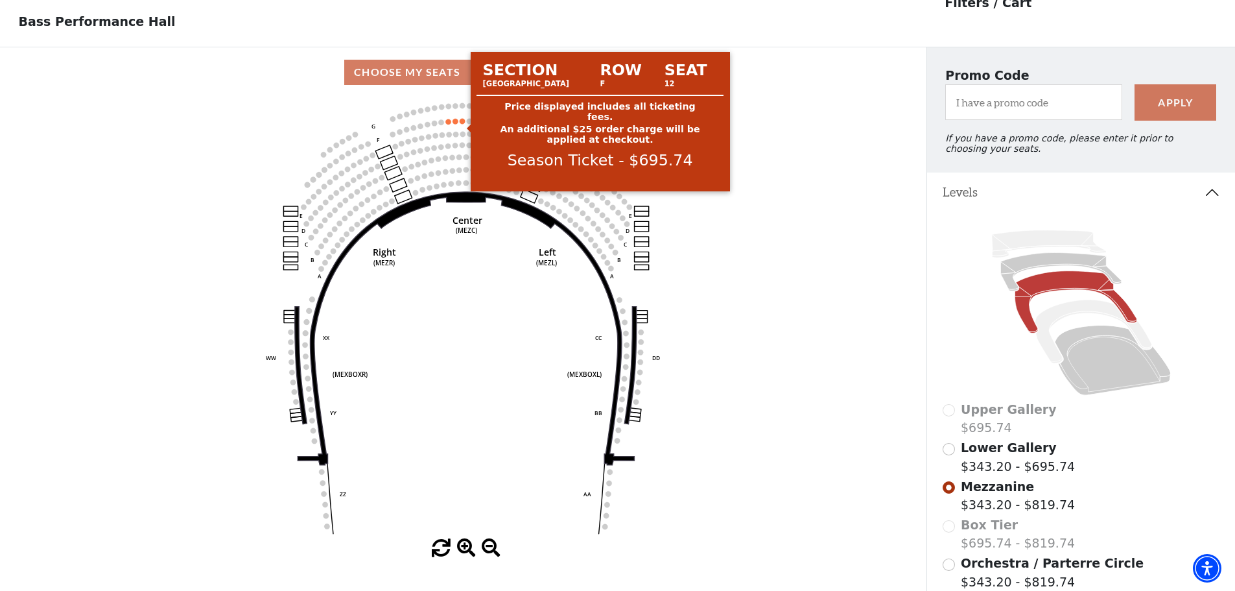
click at [464, 123] on circle at bounding box center [462, 120] width 5 height 5
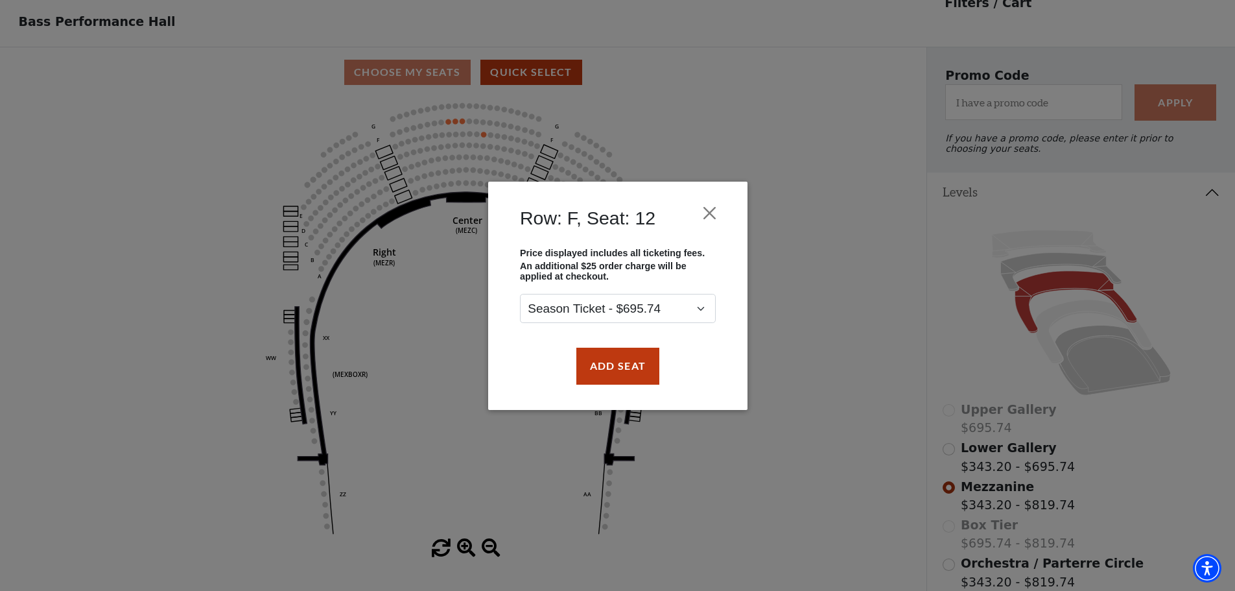
click at [847, 119] on div "Row: F, Seat: 12 Price displayed includes all ticketing fees. An additional $25…" at bounding box center [617, 295] width 1235 height 591
click at [711, 209] on button "Close" at bounding box center [709, 212] width 25 height 25
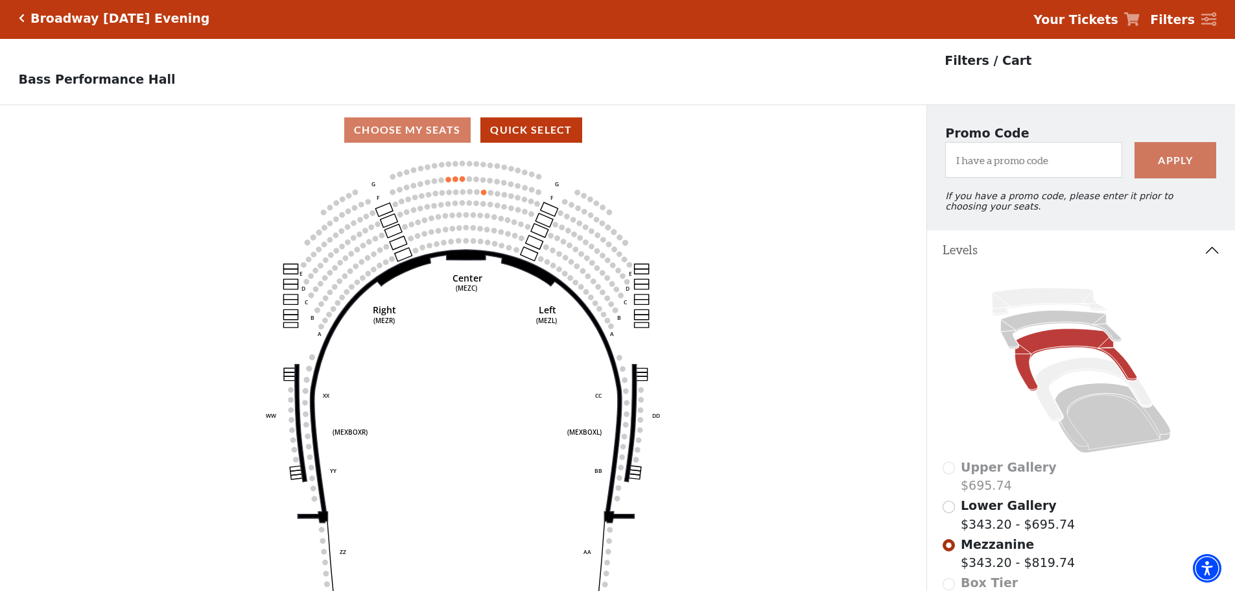
scroll to position [0, 0]
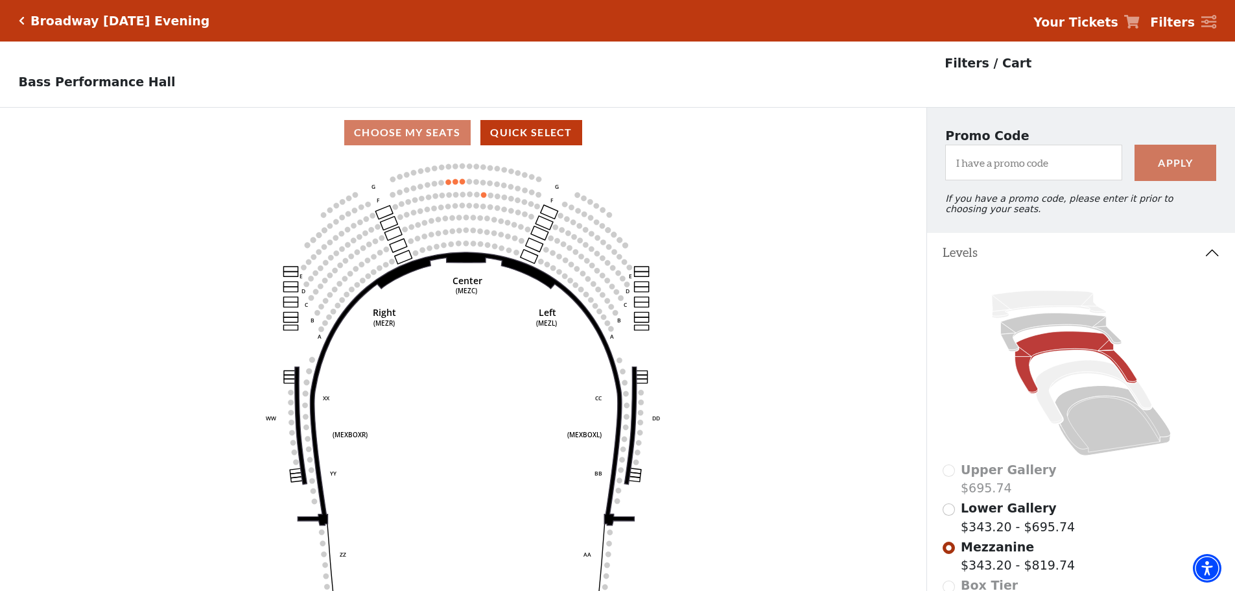
click at [21, 23] on icon "Click here to go back to filters" at bounding box center [22, 20] width 6 height 9
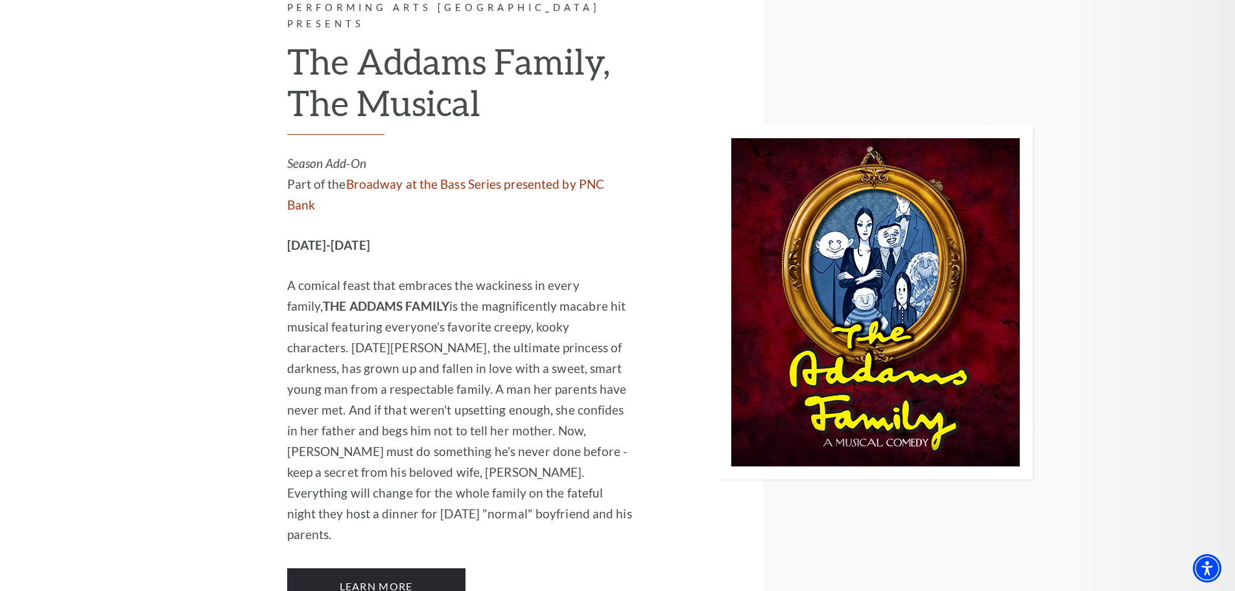
scroll to position [2723, 0]
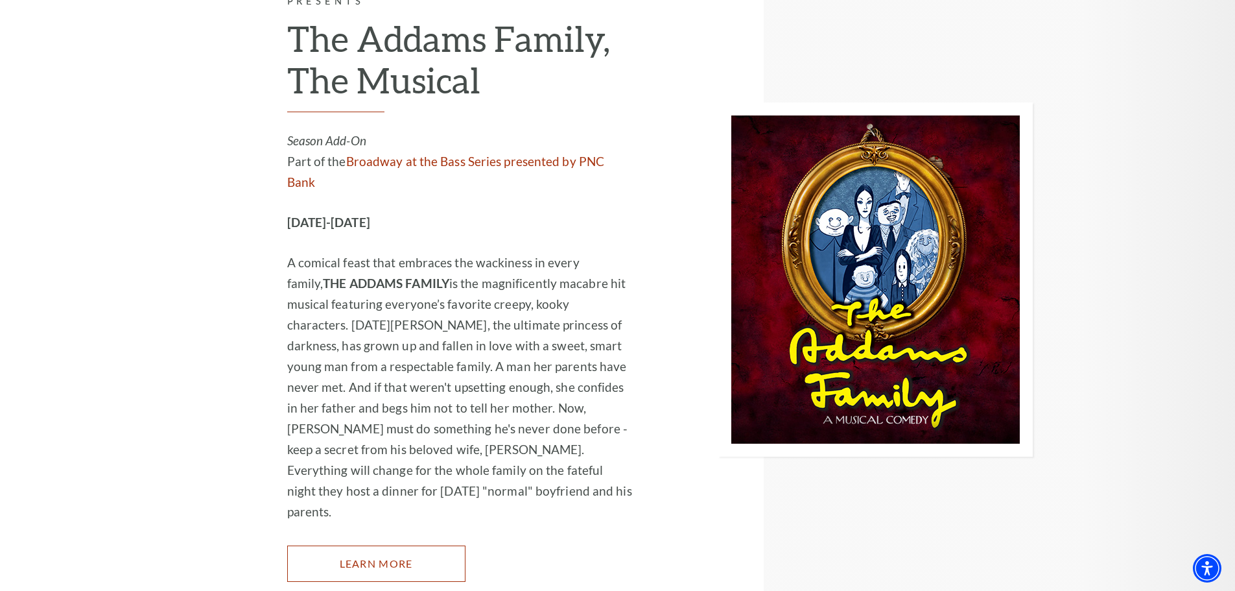
click at [384, 545] on link "Learn More" at bounding box center [376, 563] width 178 height 36
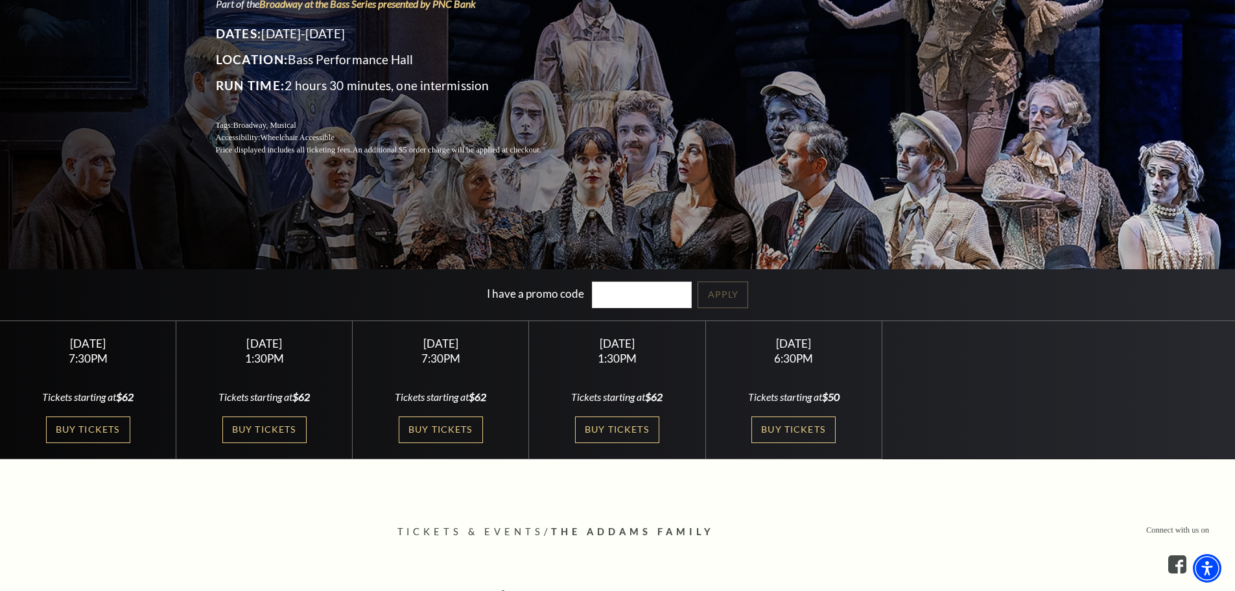
scroll to position [194, 0]
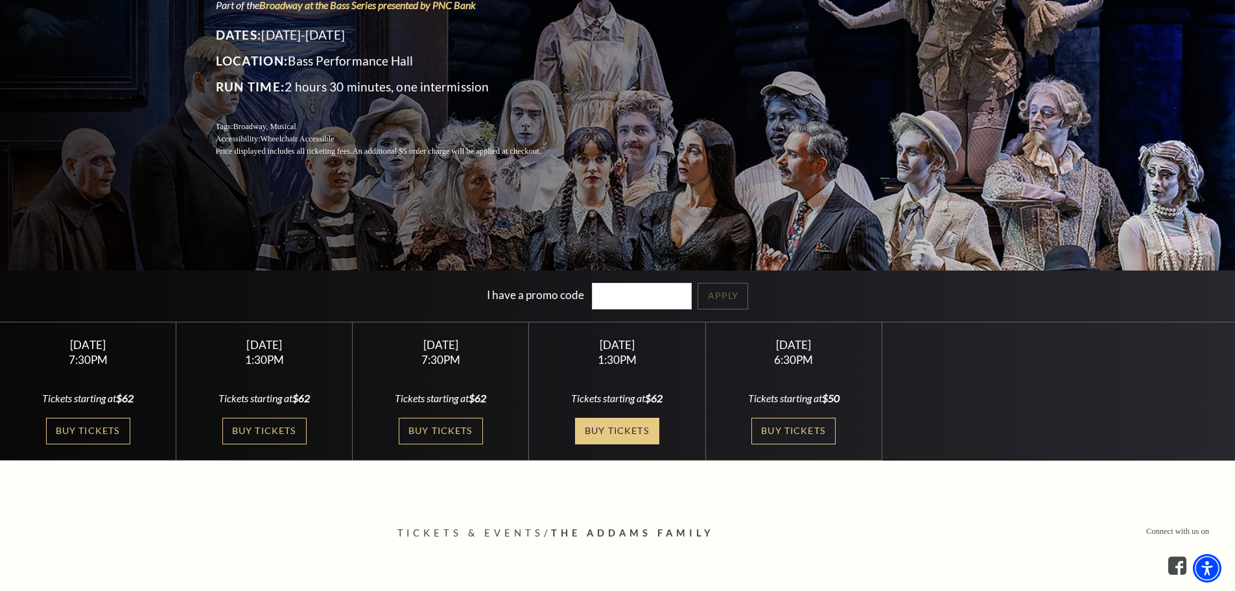
click at [652, 429] on link "Buy Tickets" at bounding box center [617, 430] width 84 height 27
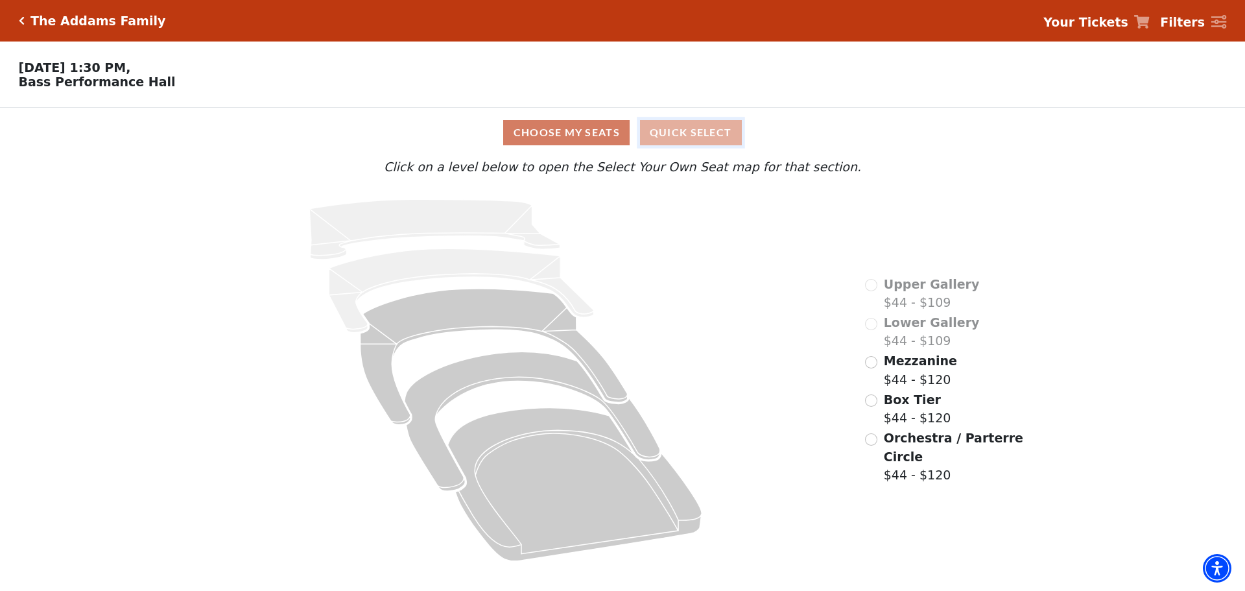
click at [682, 136] on button "Quick Select" at bounding box center [691, 132] width 102 height 25
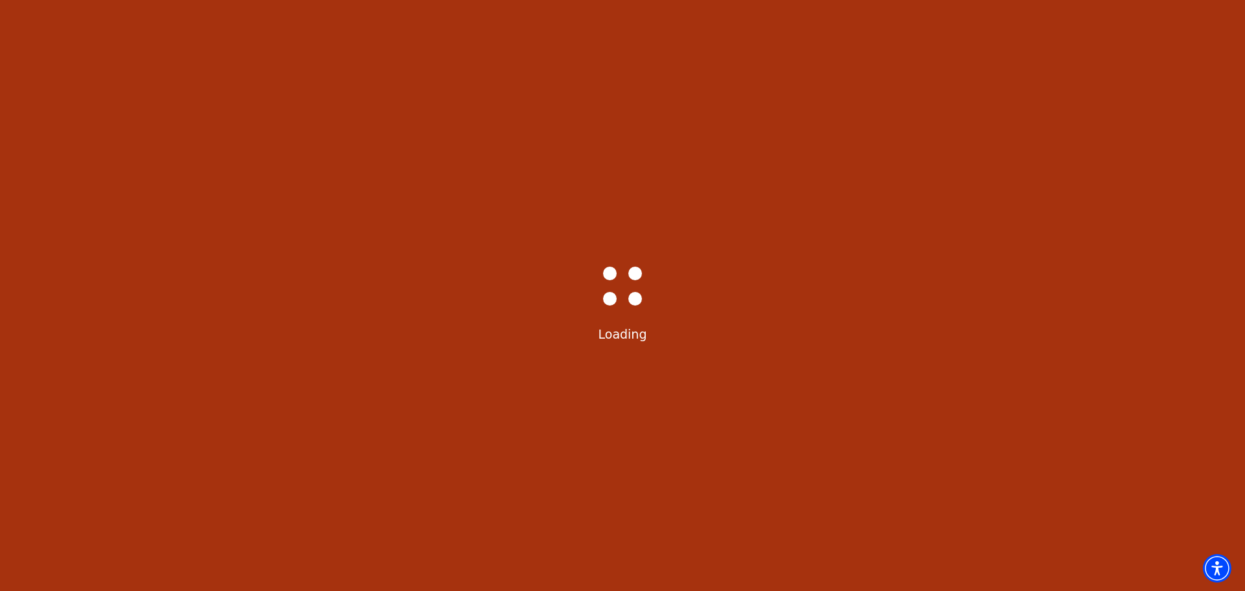
select select "6293"
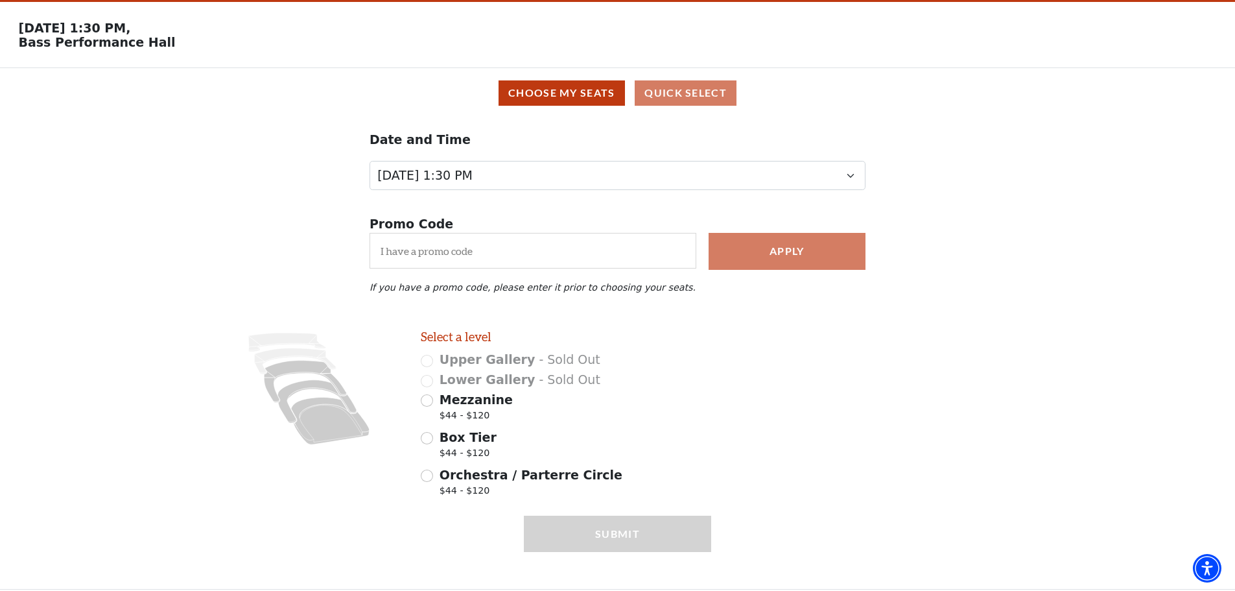
scroll to position [58, 0]
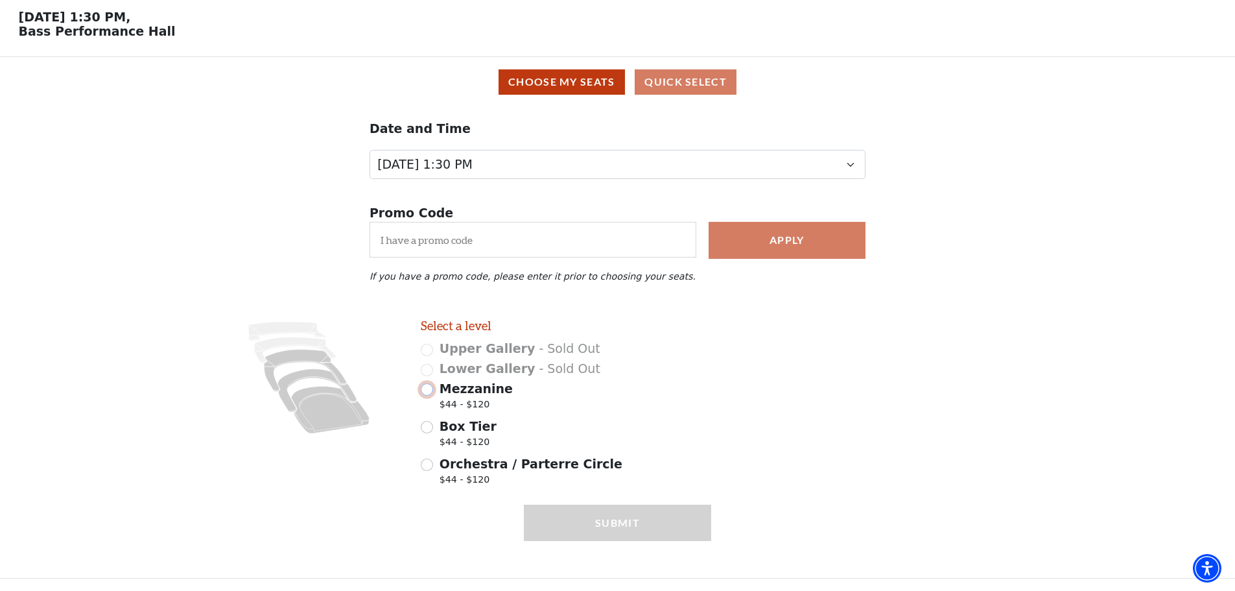
click at [427, 388] on input "Mezzanine $44 - $120" at bounding box center [427, 389] width 12 height 12
radio input "true"
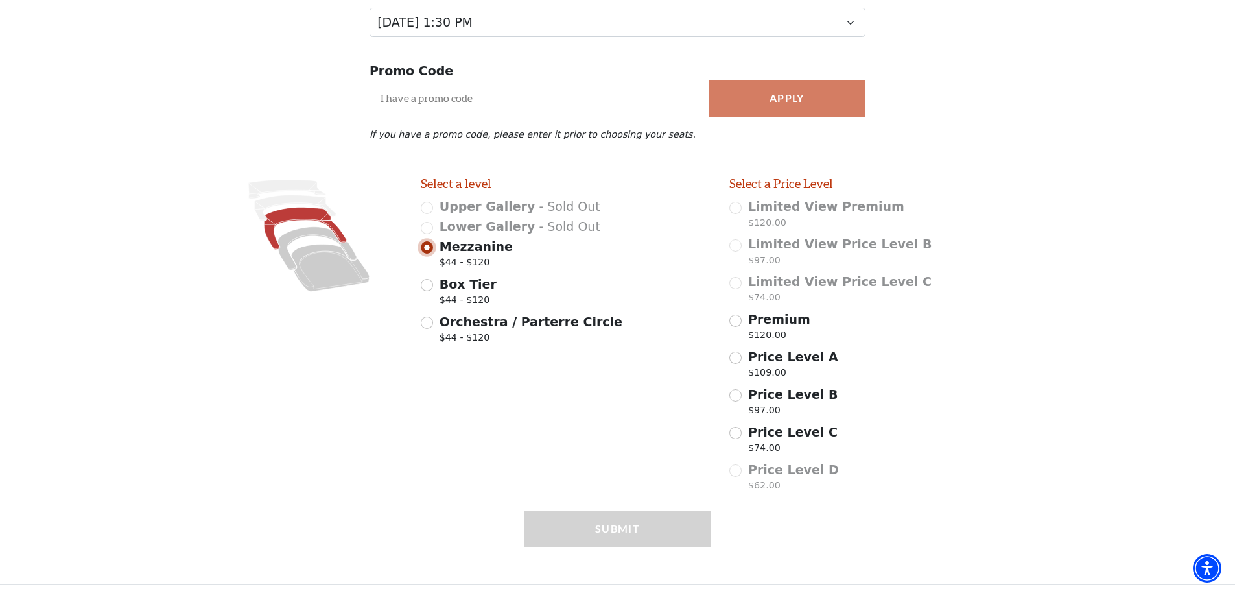
scroll to position [206, 0]
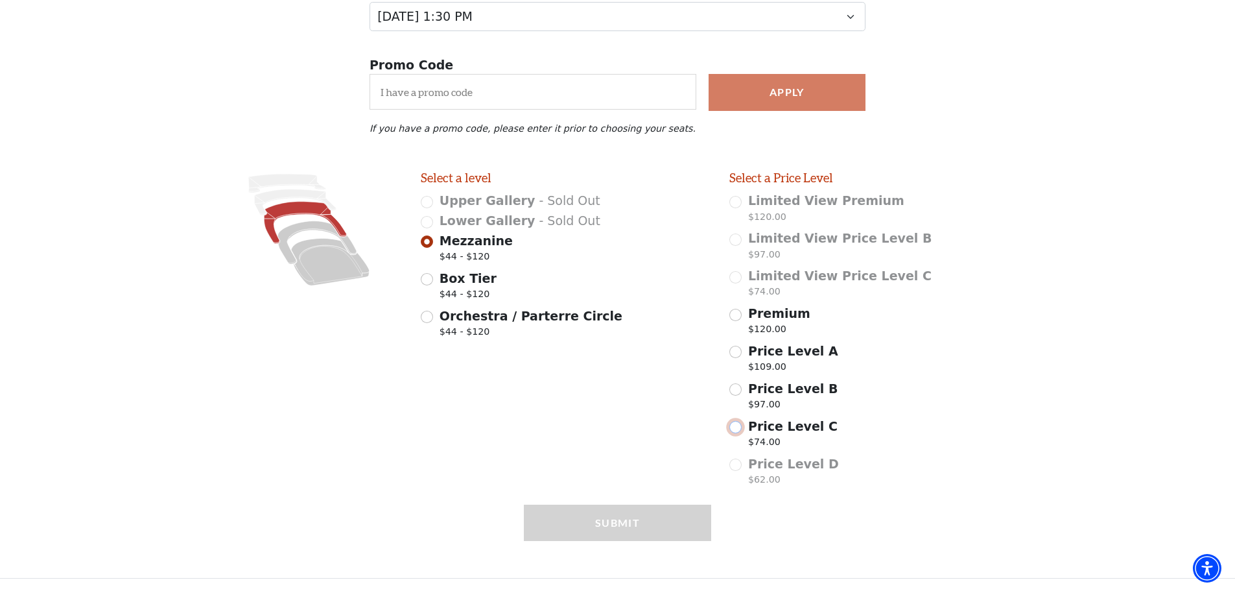
click at [738, 429] on input "Price Level C $74.00" at bounding box center [735, 427] width 12 height 12
radio input "true"
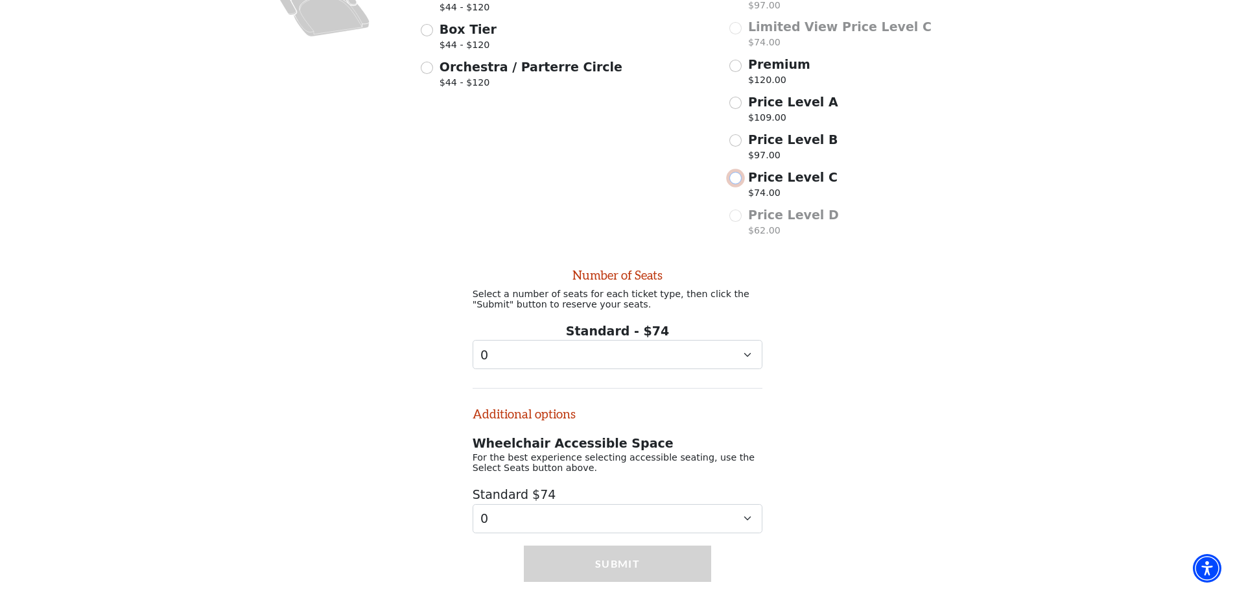
scroll to position [503, 0]
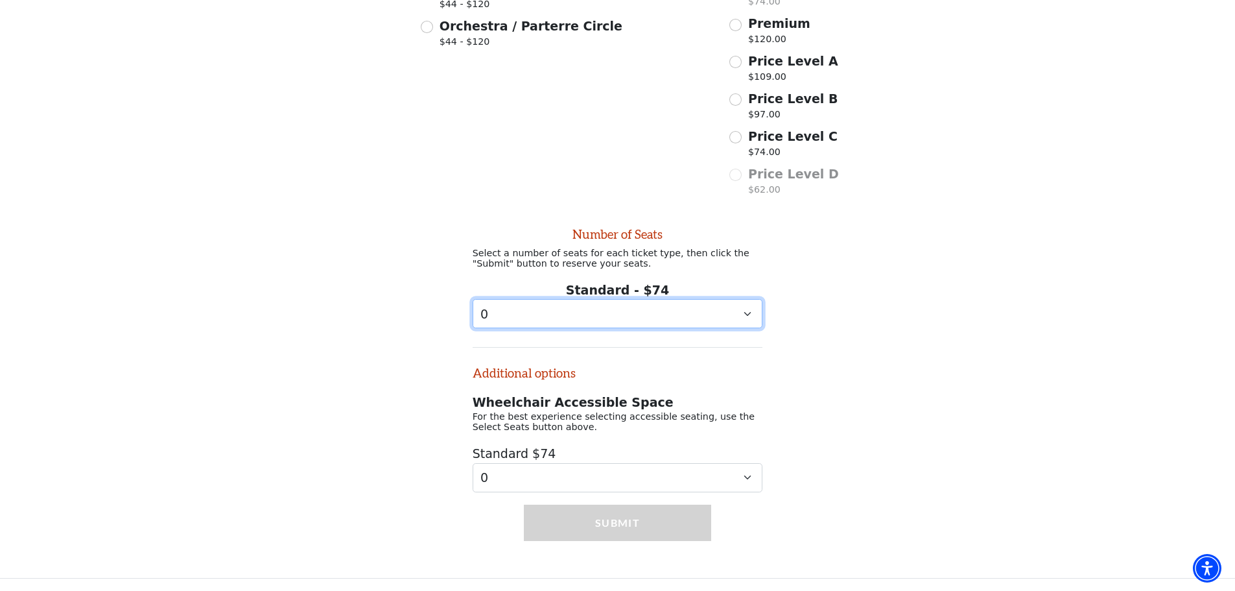
click at [536, 309] on select "0 1 2 3 4 5 6 7" at bounding box center [618, 313] width 290 height 29
click at [473, 299] on select "0 1 2 3 4 5 6 7" at bounding box center [618, 313] width 290 height 29
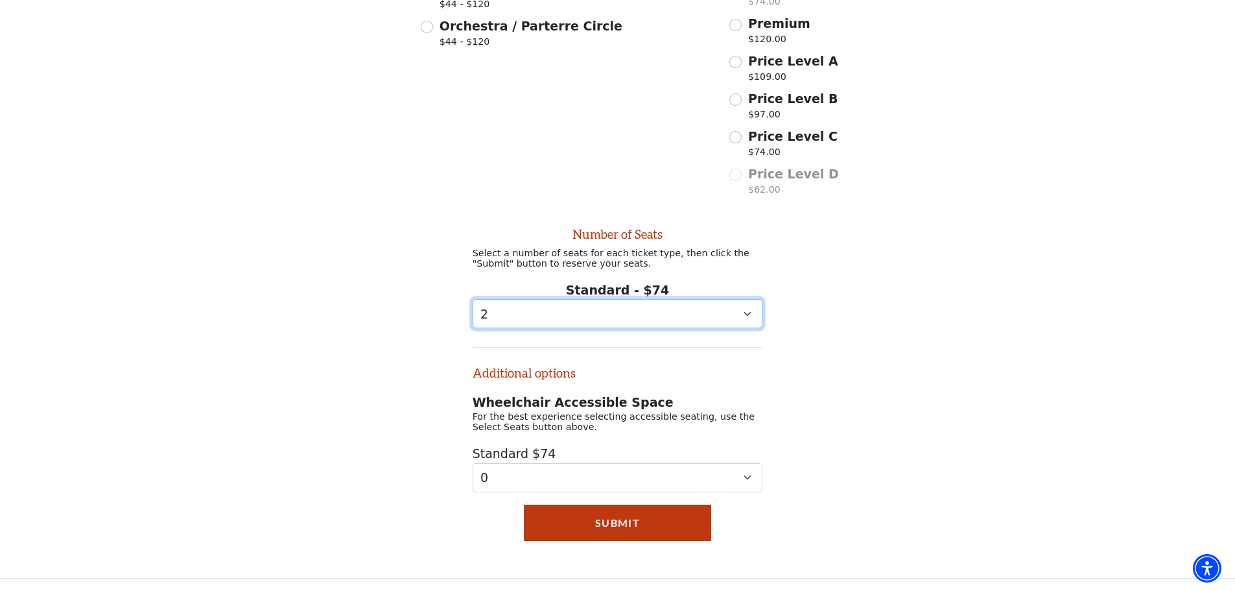
click at [506, 316] on select "0 1 2 3 4 5 6 7" at bounding box center [618, 313] width 290 height 29
select select "4"
click at [473, 299] on select "0 1 2 3 4 5 6 7" at bounding box center [618, 313] width 290 height 29
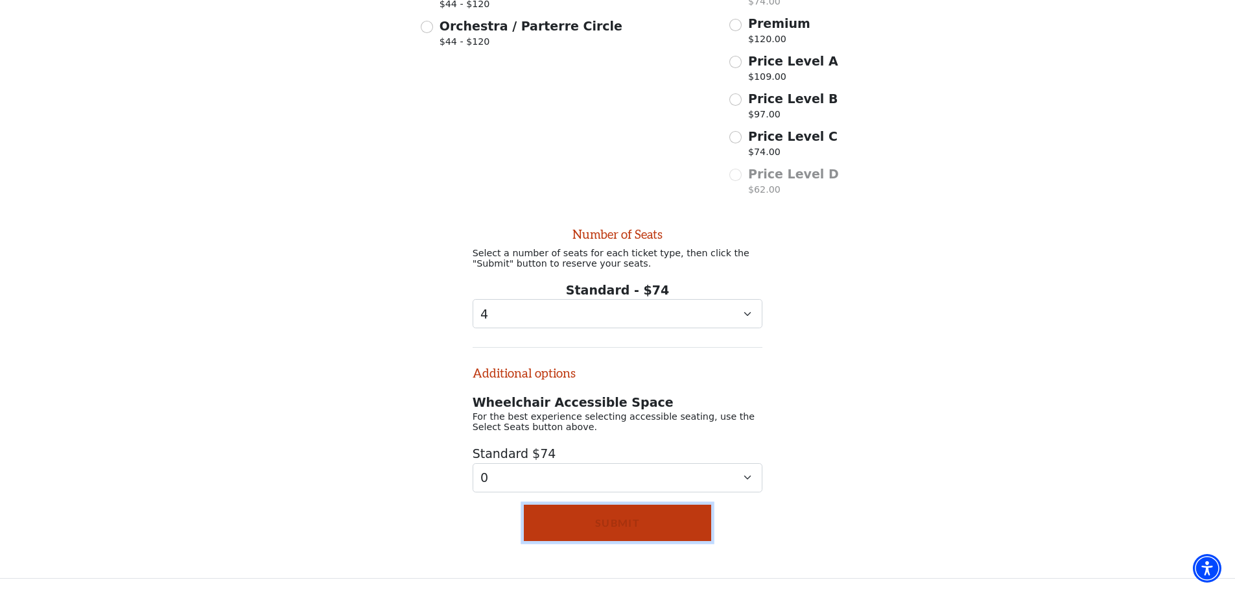
drag, startPoint x: 668, startPoint y: 530, endPoint x: 682, endPoint y: 529, distance: 13.6
click at [675, 529] on button "Submit" at bounding box center [617, 522] width 187 height 36
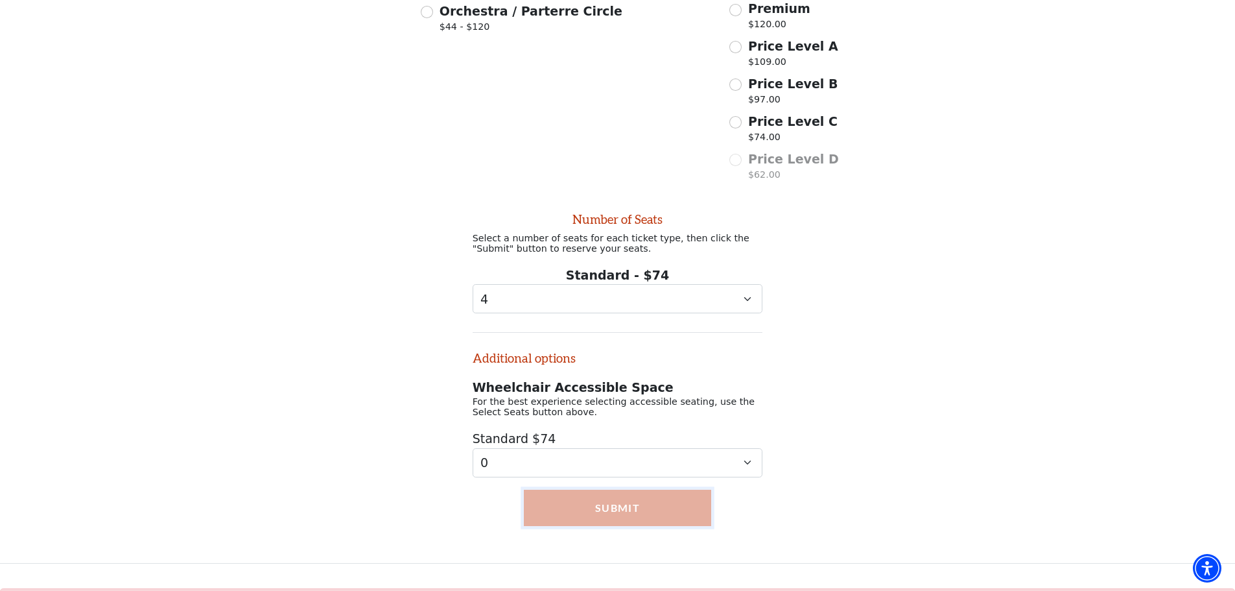
click at [659, 519] on button "Submit" at bounding box center [617, 507] width 187 height 36
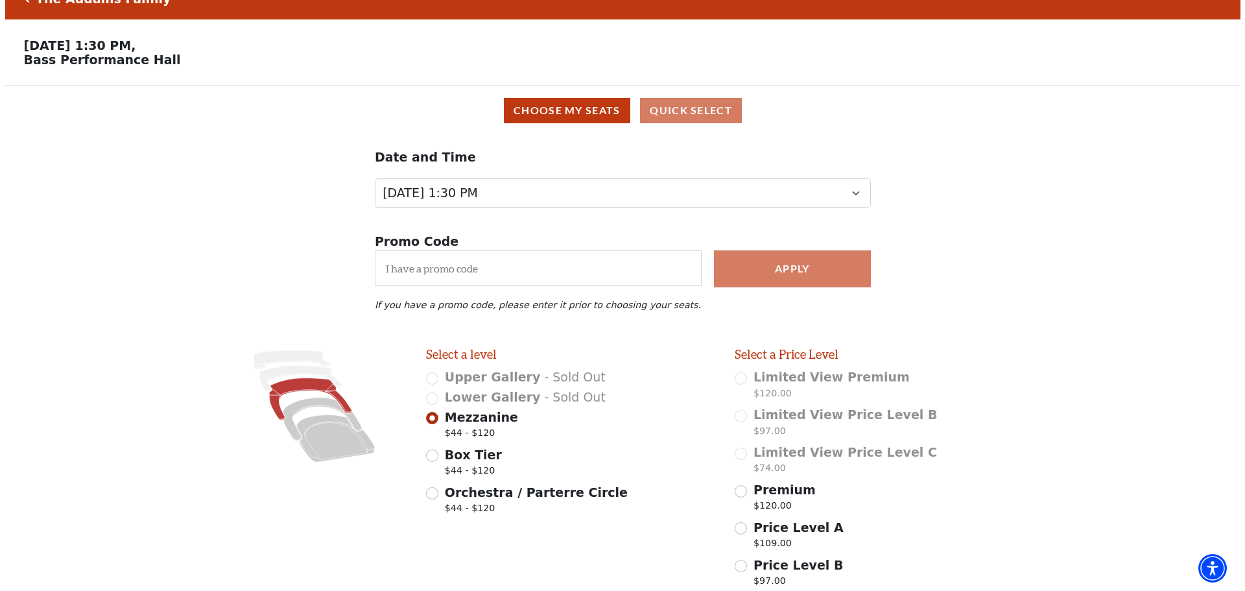
scroll to position [0, 0]
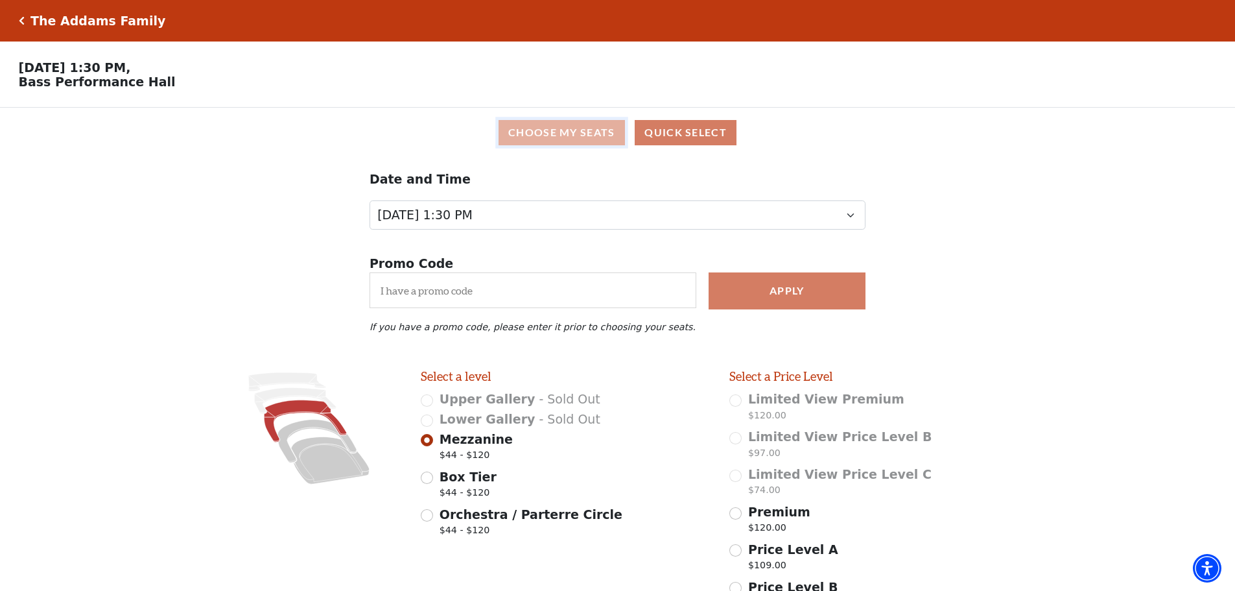
click at [569, 145] on button "Choose My Seats" at bounding box center [562, 132] width 126 height 25
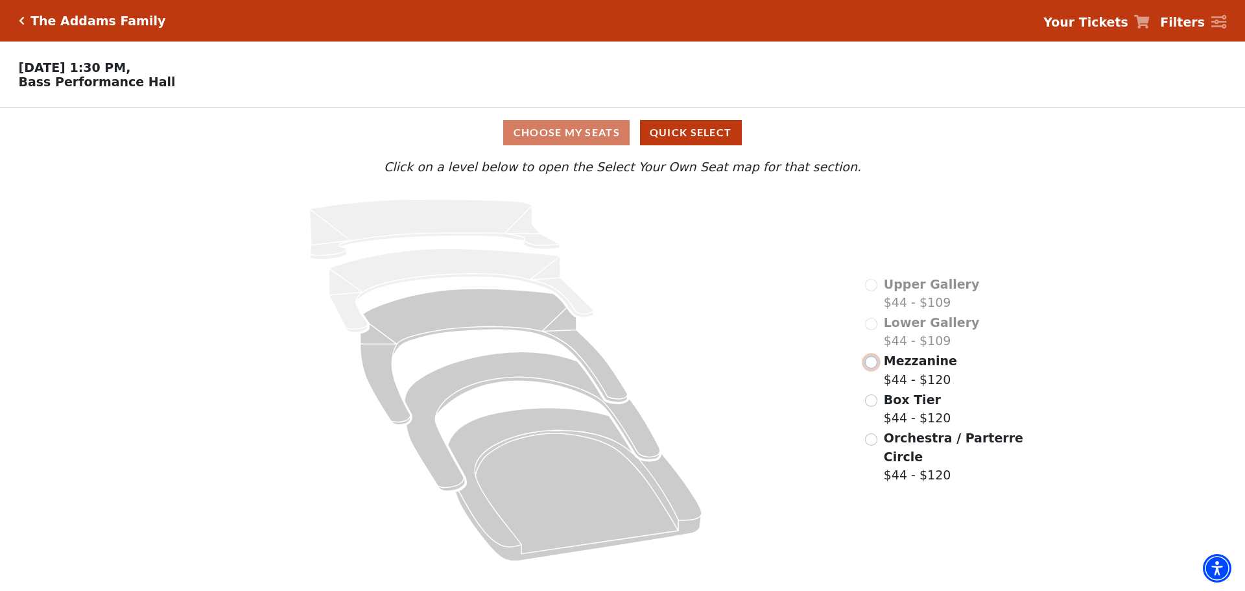
click at [872, 368] on input "Mezzanine$44 - $120\a" at bounding box center [871, 362] width 12 height 12
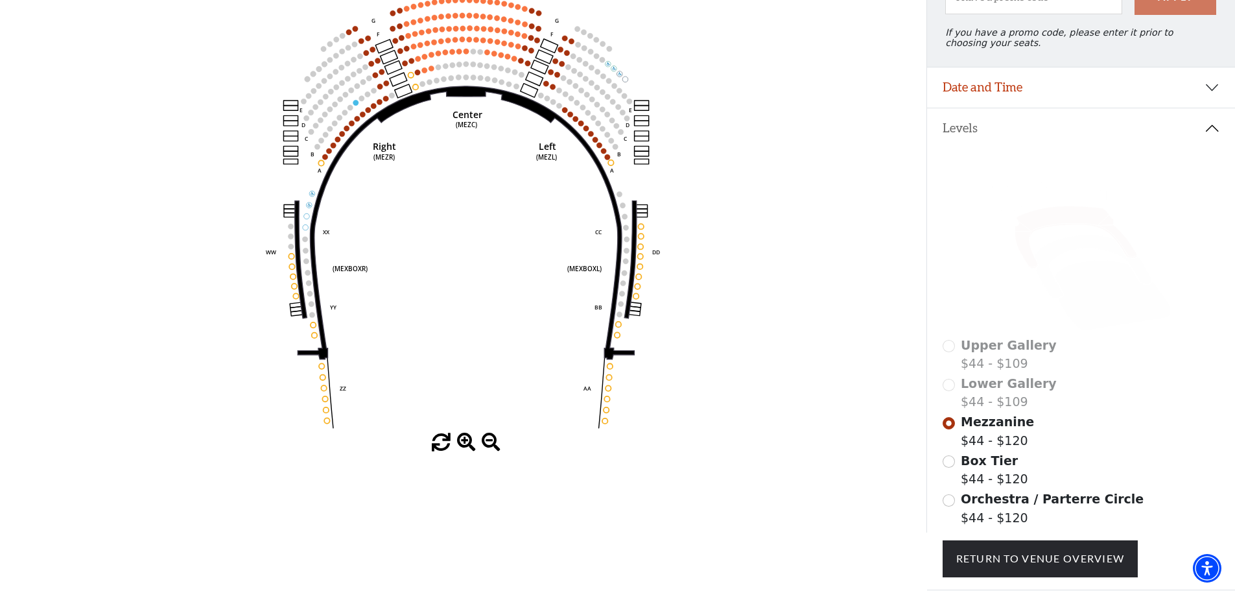
scroll to position [190, 0]
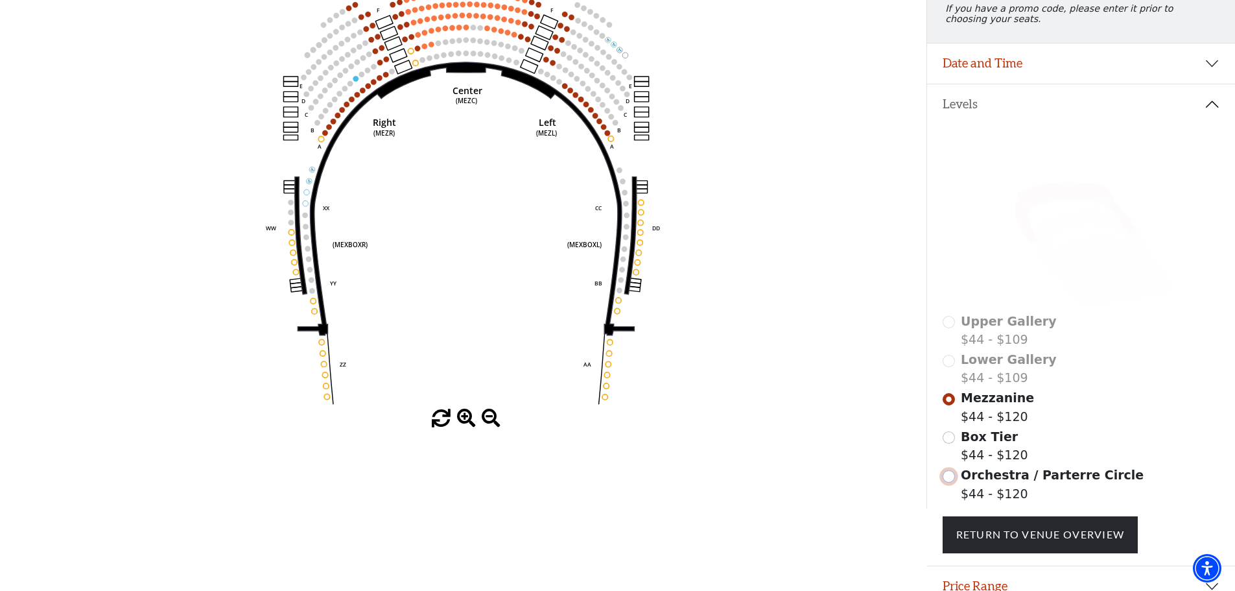
click at [950, 482] on input "Orchestra / Parterre Circle$44 - $120\a" at bounding box center [949, 476] width 12 height 12
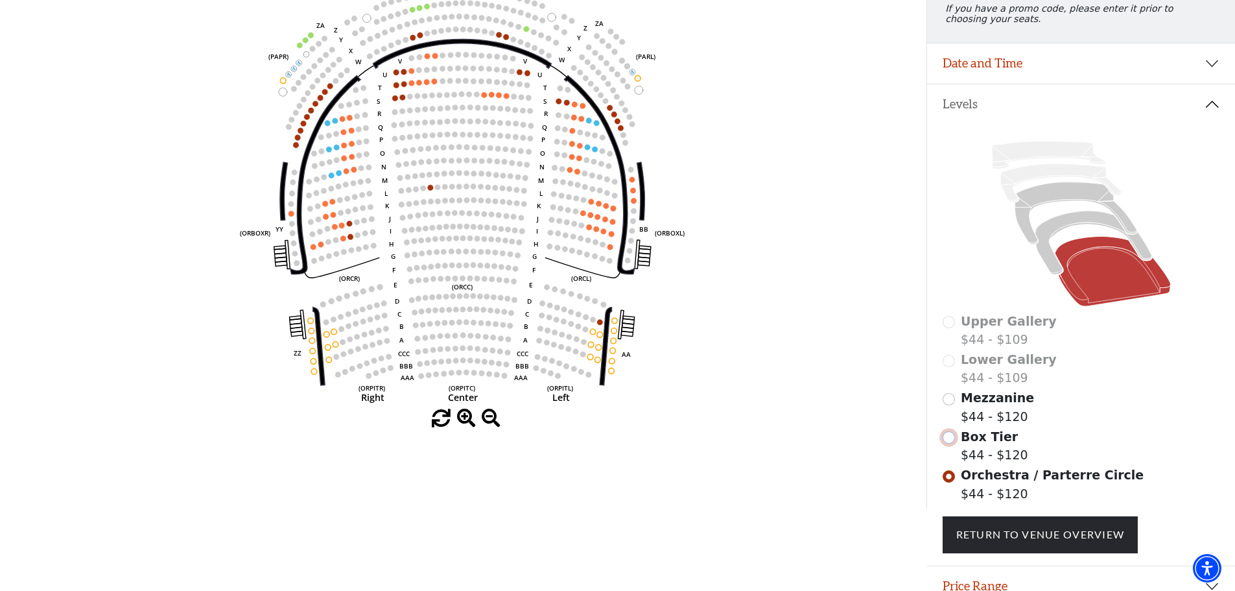
click at [947, 443] on input "Box Tier$44 - $120\a" at bounding box center [949, 437] width 12 height 12
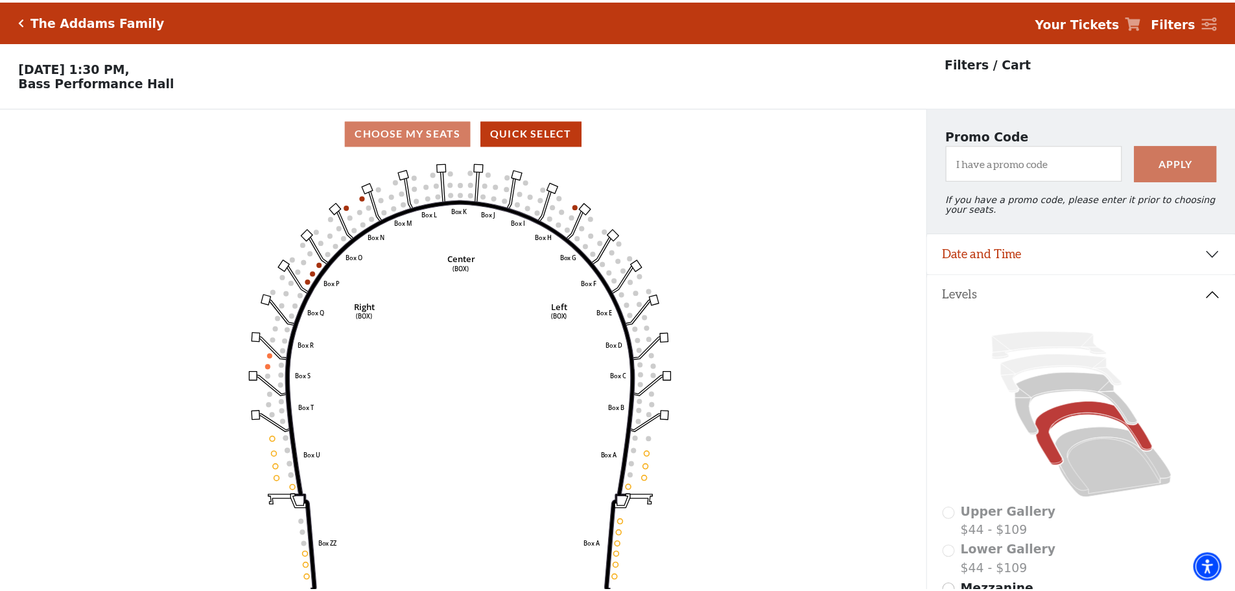
scroll to position [60, 0]
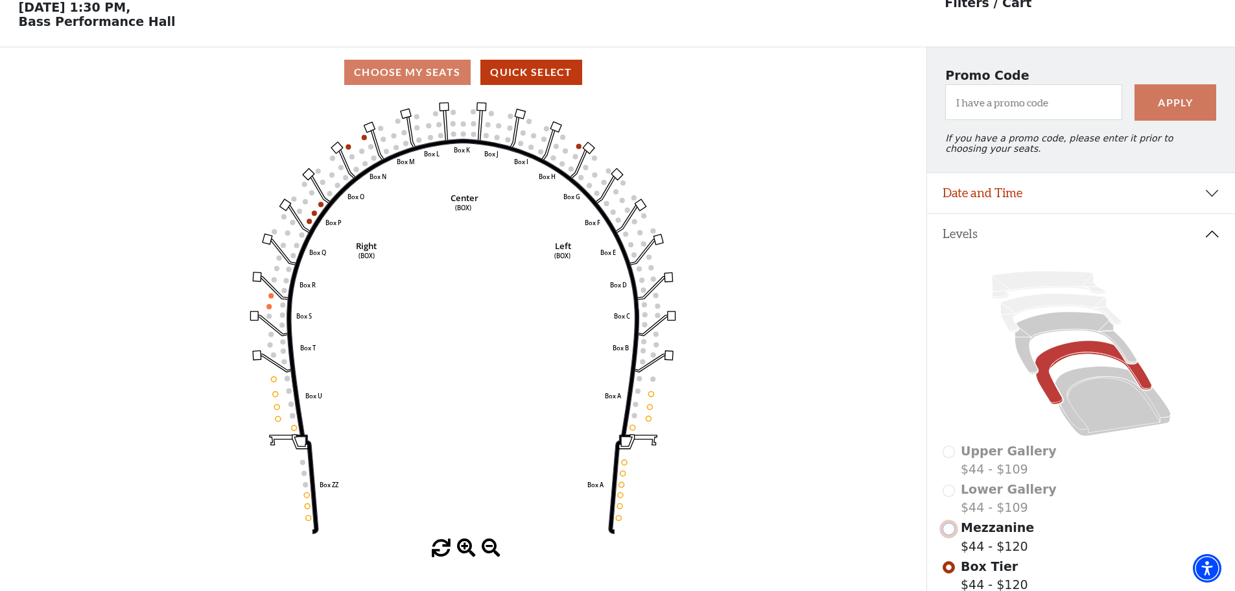
click at [950, 535] on input "Mezzanine$44 - $120\a" at bounding box center [949, 529] width 12 height 12
